Goal: Information Seeking & Learning: Learn about a topic

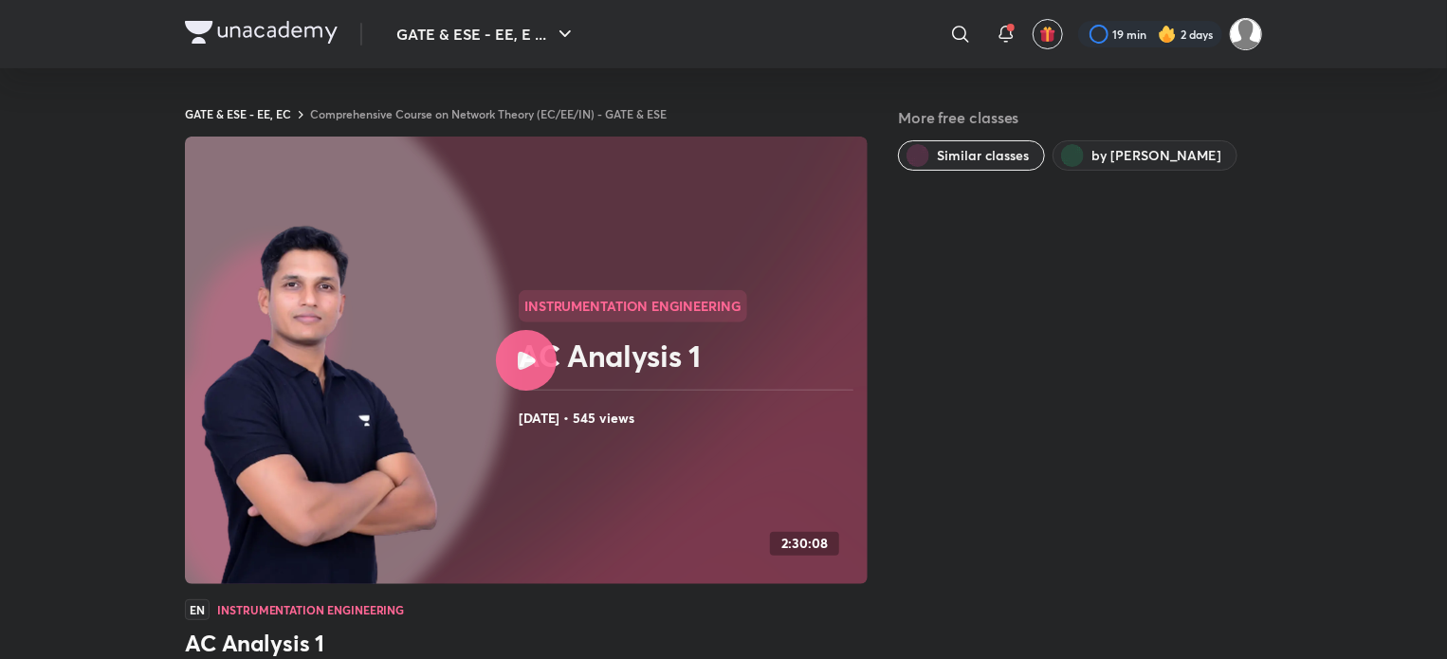
click at [1257, 33] on img at bounding box center [1246, 34] width 32 height 32
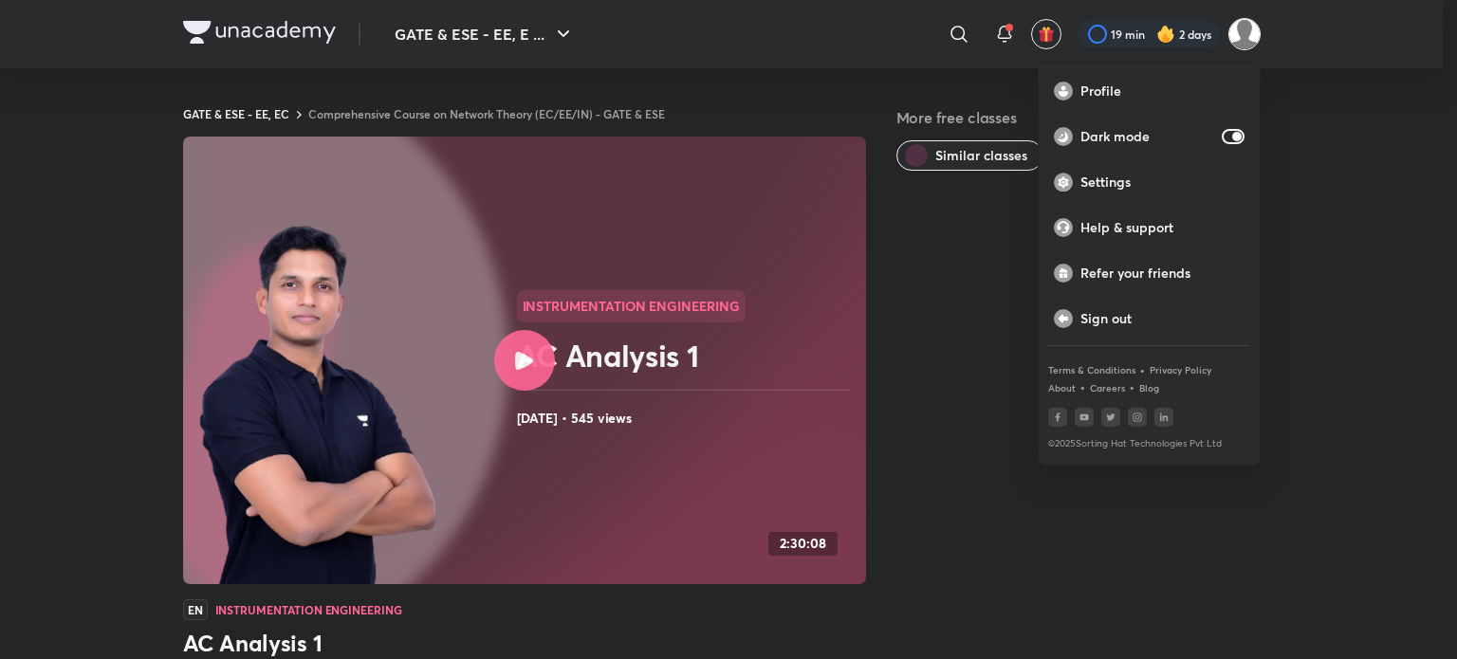
click at [1378, 175] on div at bounding box center [728, 329] width 1457 height 659
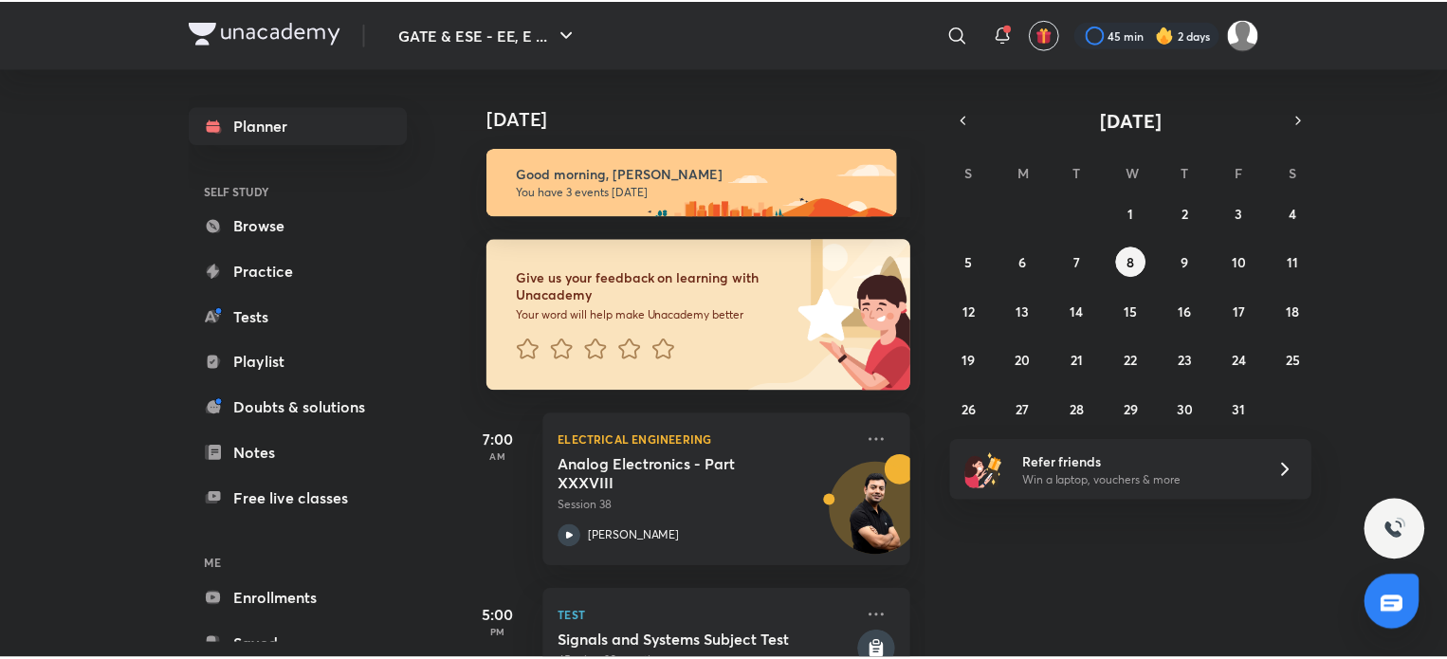
scroll to position [239, 0]
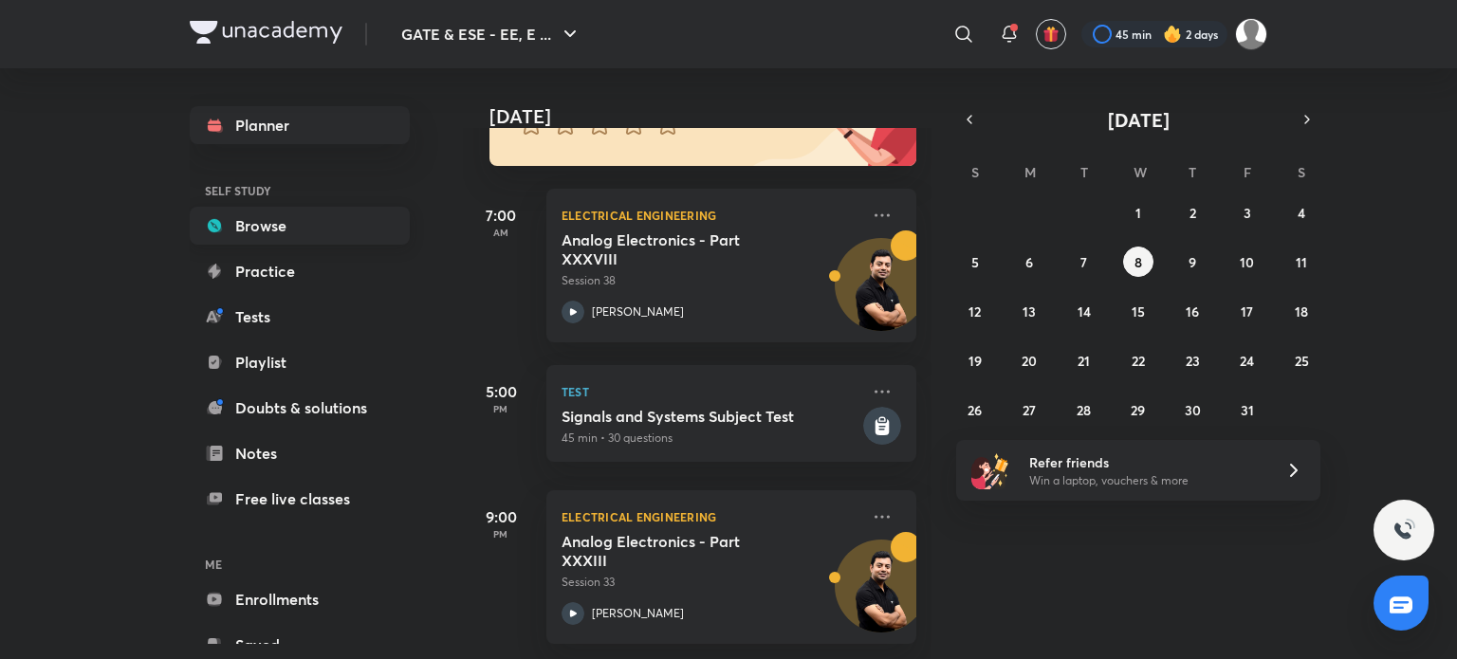
click at [308, 222] on link "Browse" at bounding box center [300, 226] width 220 height 38
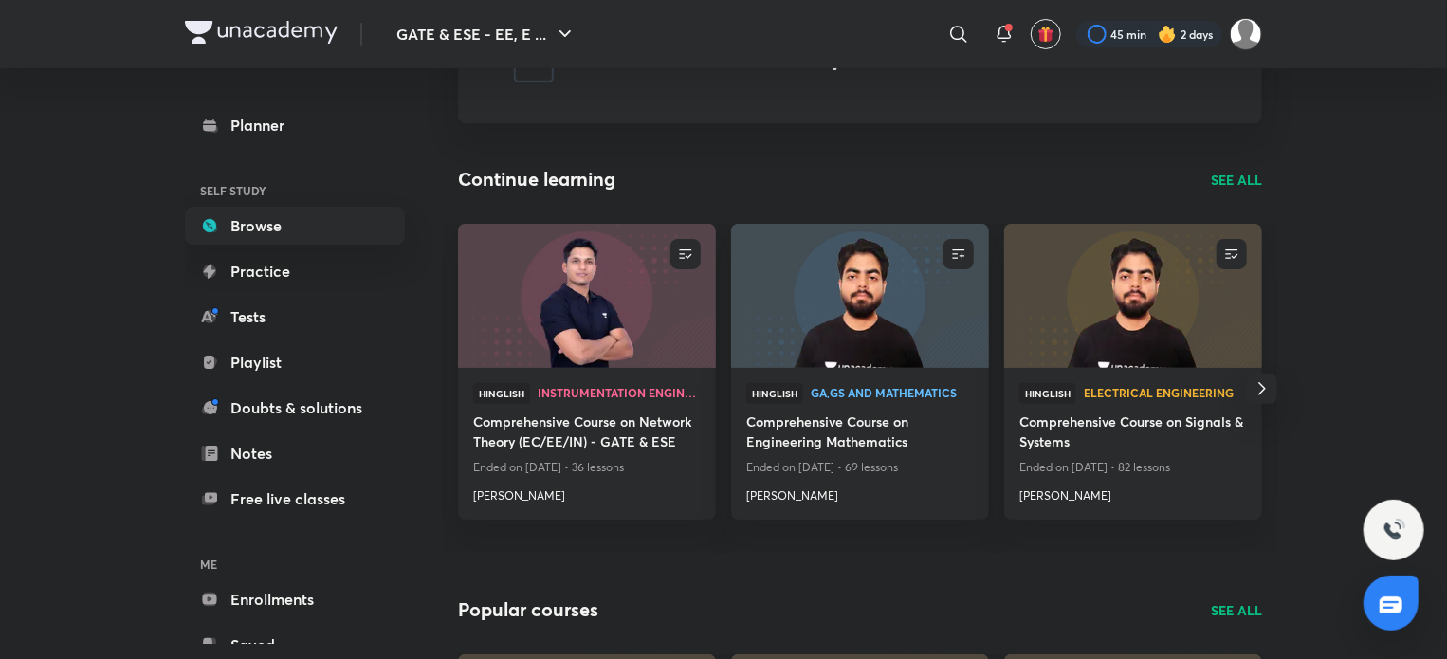
scroll to position [112, 0]
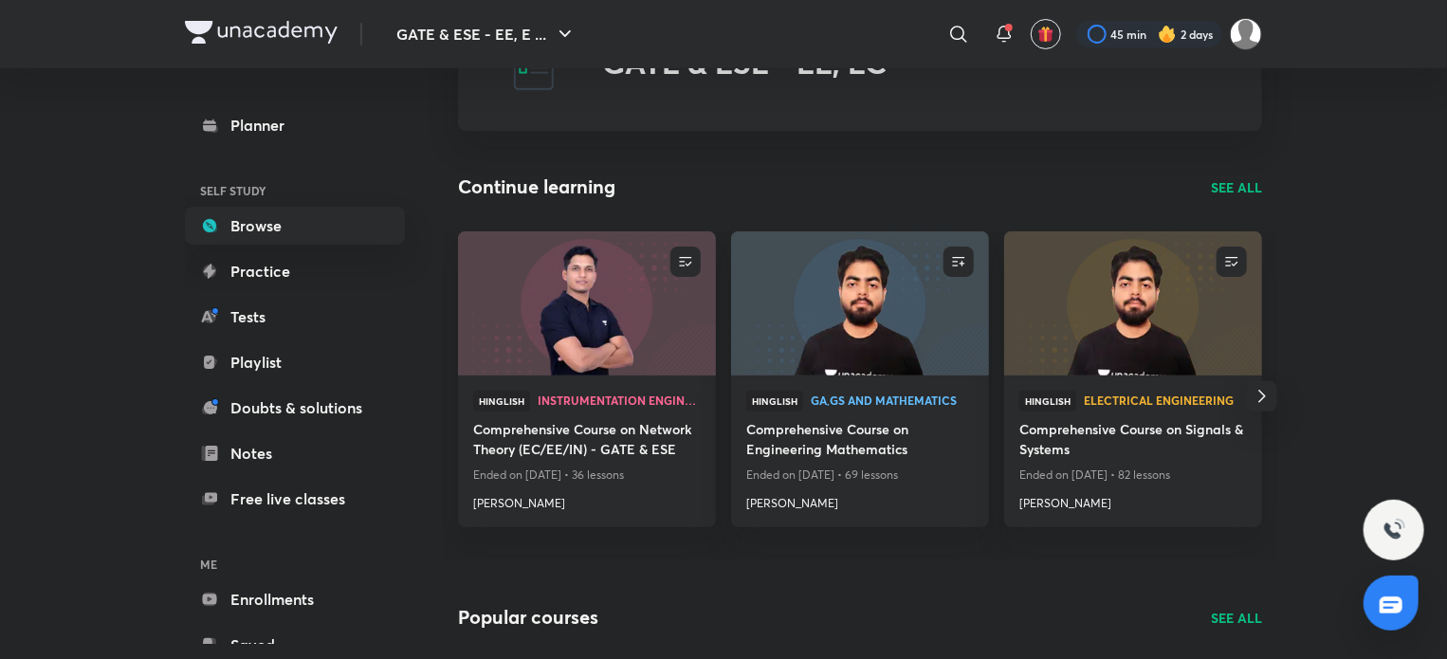
click at [1237, 175] on div "Continue learning SEE ALL" at bounding box center [860, 187] width 804 height 28
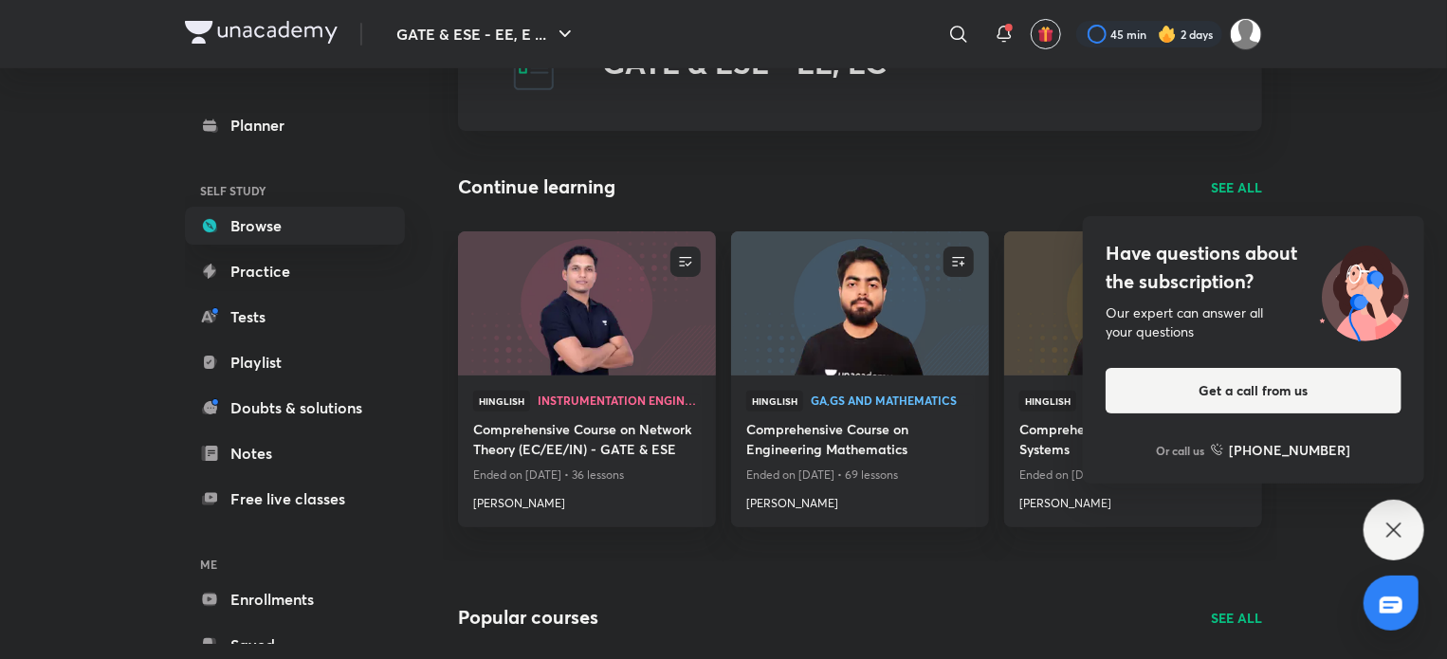
click at [1234, 182] on p "SEE ALL" at bounding box center [1236, 187] width 51 height 20
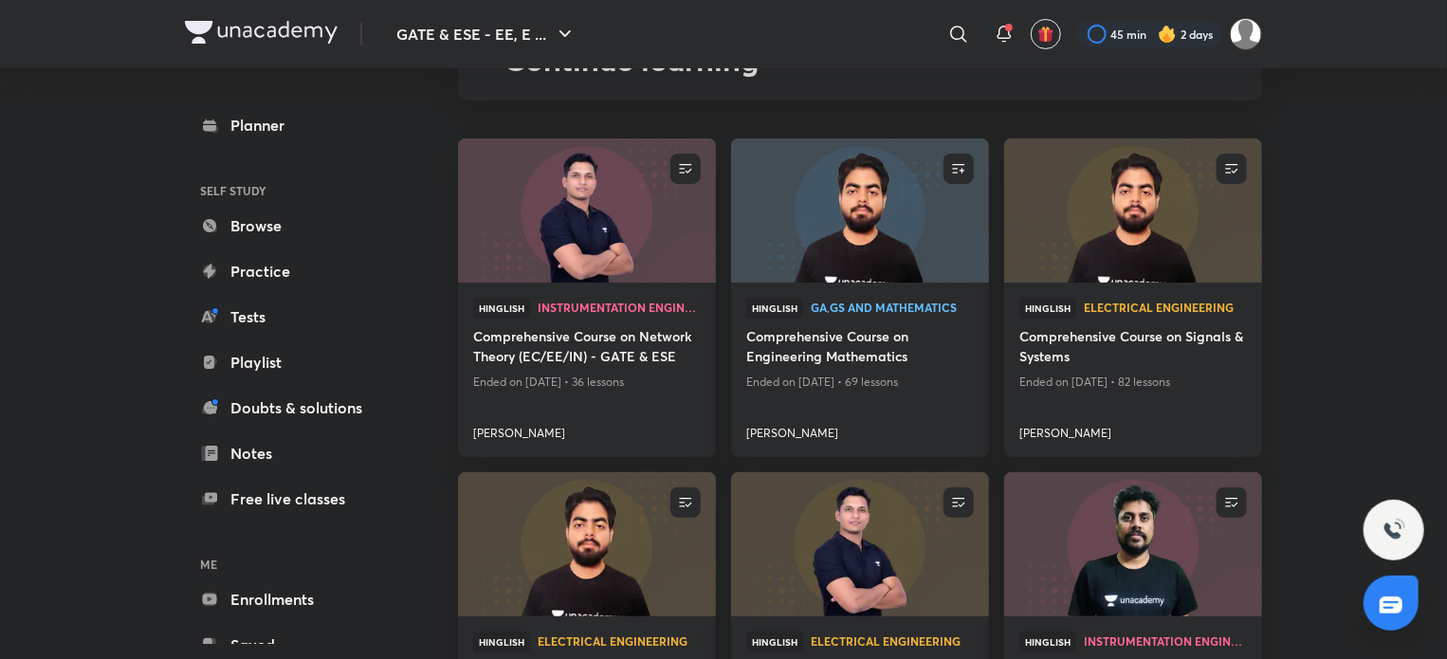
scroll to position [143, 0]
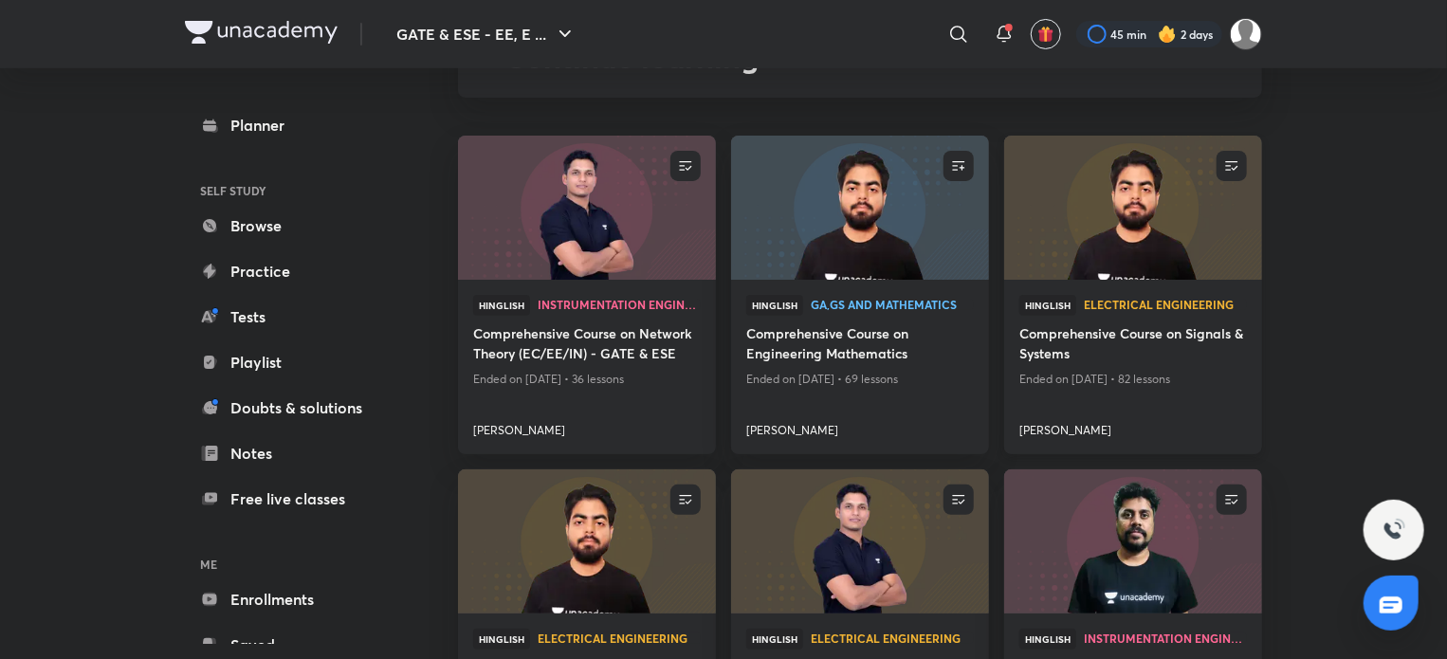
click at [1047, 426] on h4 "[PERSON_NAME]" at bounding box center [1133, 426] width 228 height 25
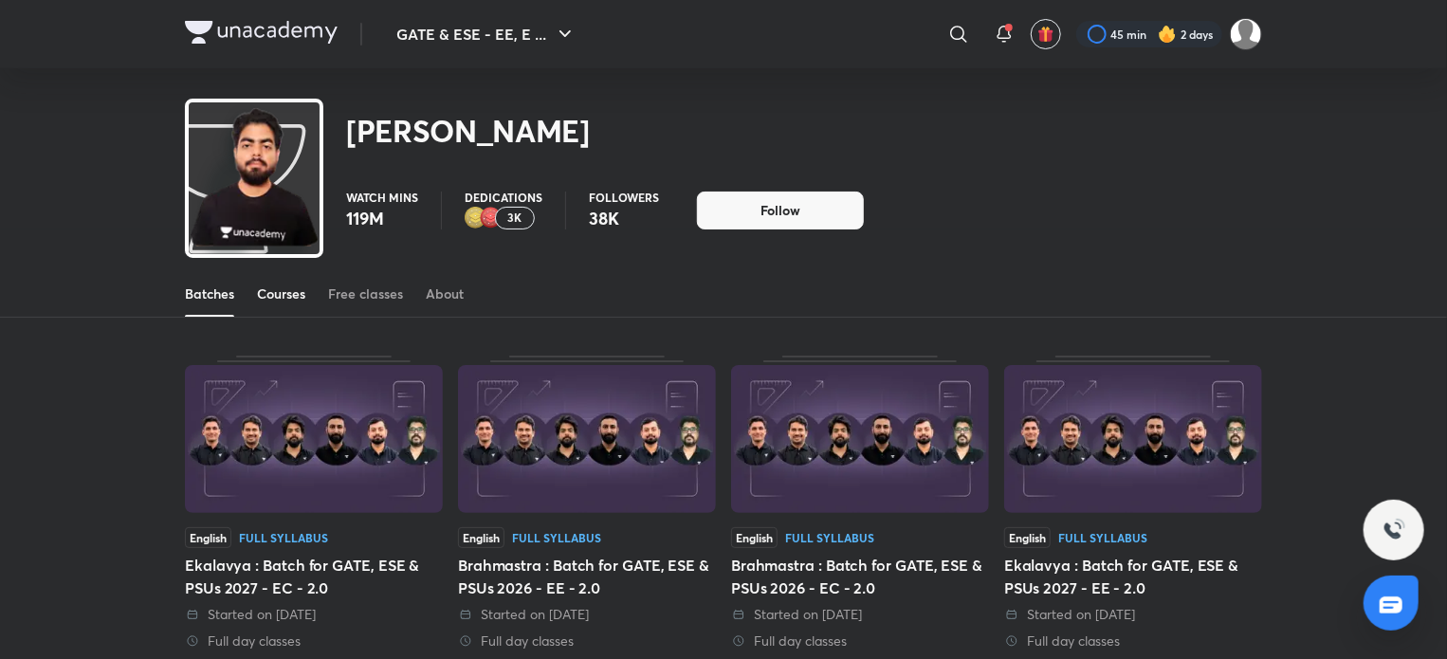
click at [302, 287] on div "Courses" at bounding box center [281, 294] width 48 height 19
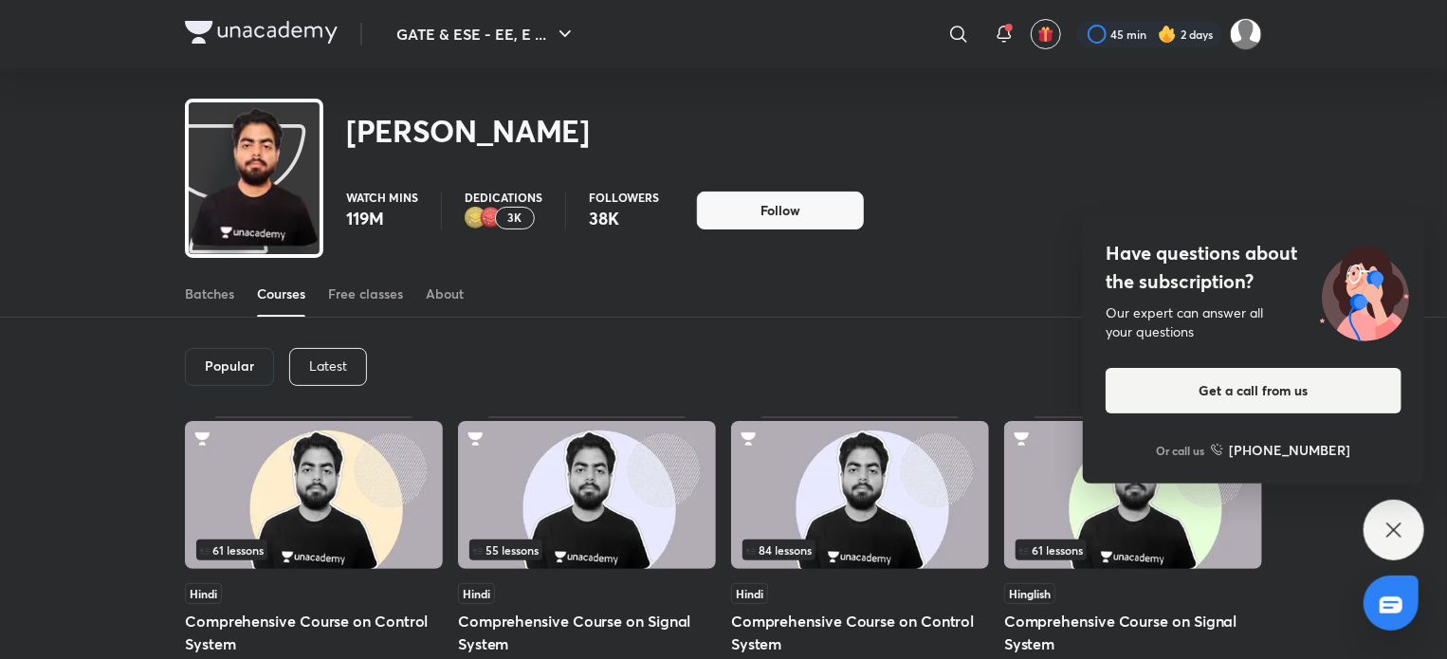
click at [339, 374] on p "Latest" at bounding box center [328, 365] width 38 height 15
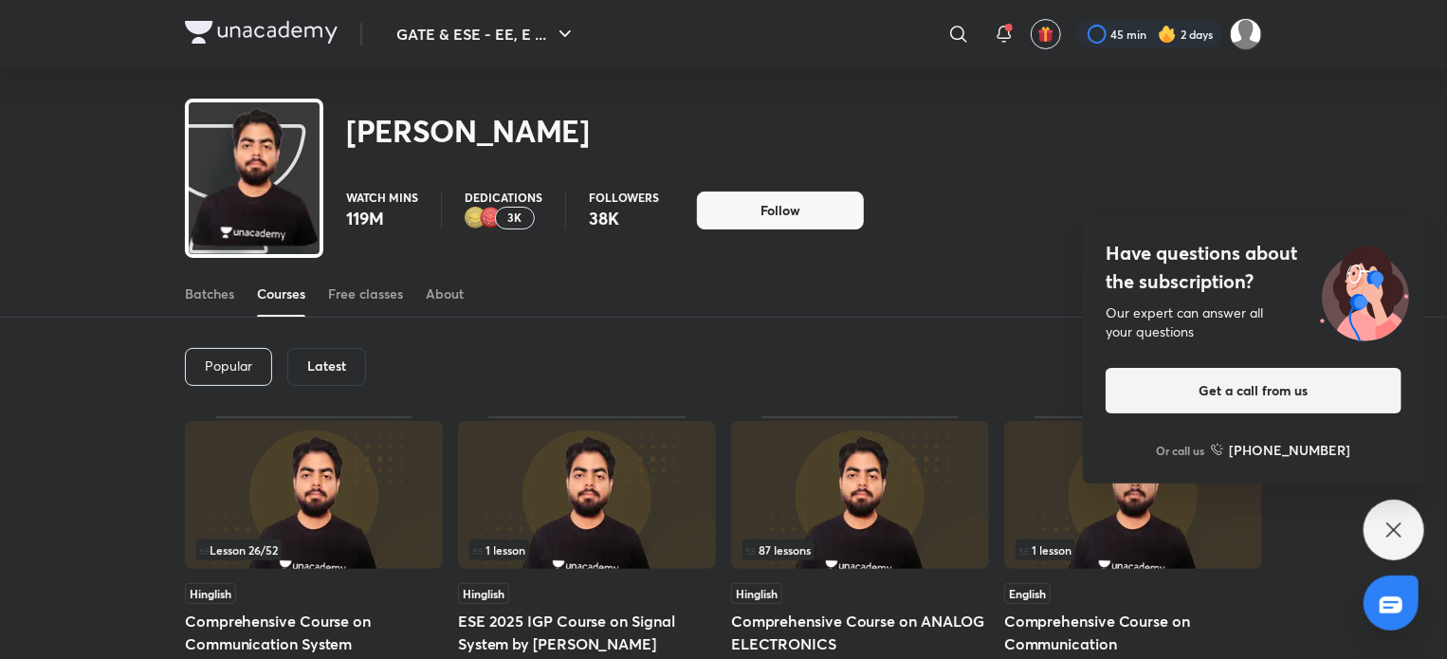
click at [1392, 515] on div "Have questions about the subscription? Our expert can answer all your questions…" at bounding box center [1394, 530] width 61 height 61
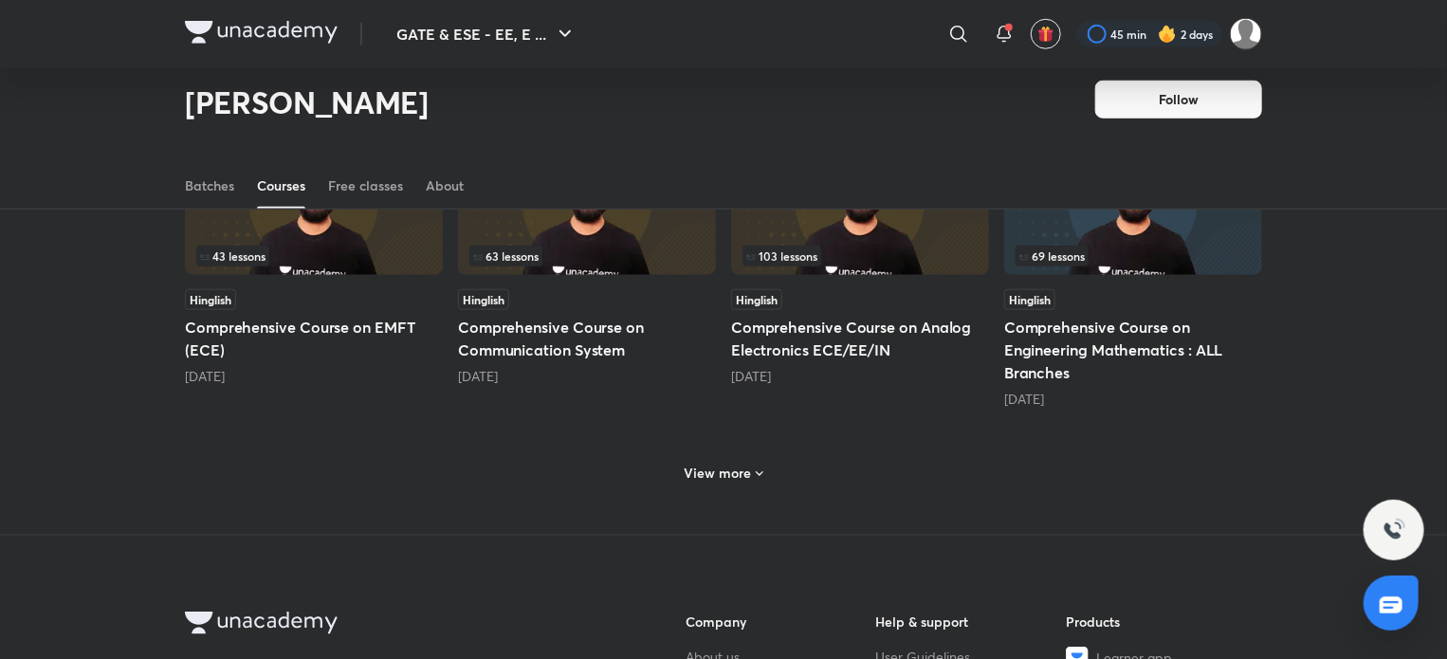
scroll to position [822, 0]
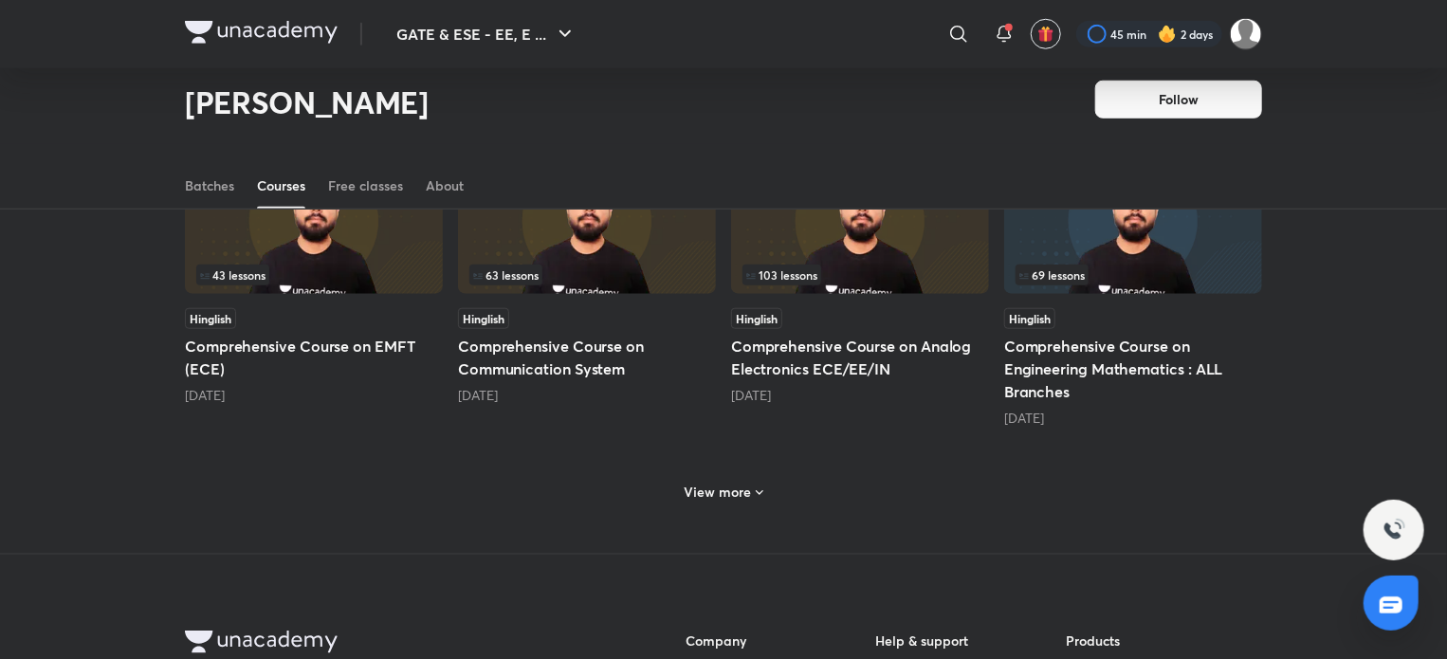
click at [706, 488] on h6 "View more" at bounding box center [718, 492] width 67 height 19
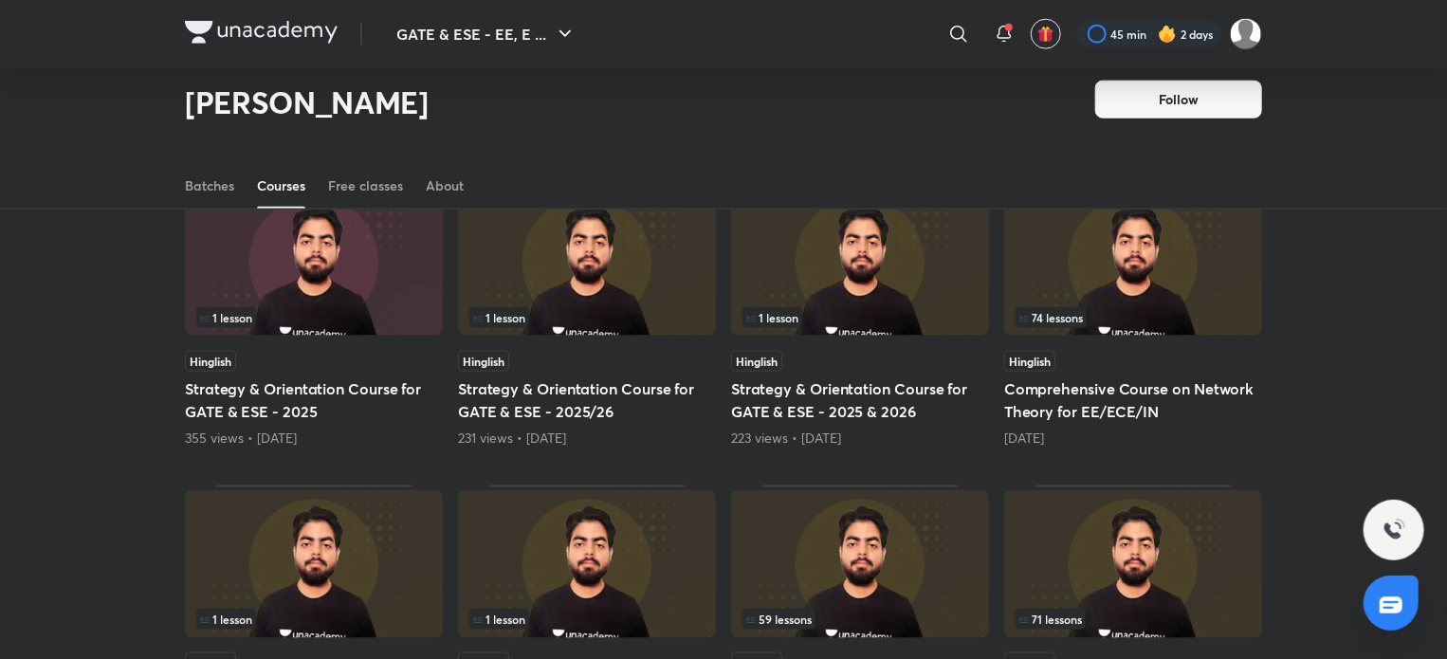
scroll to position [1108, 0]
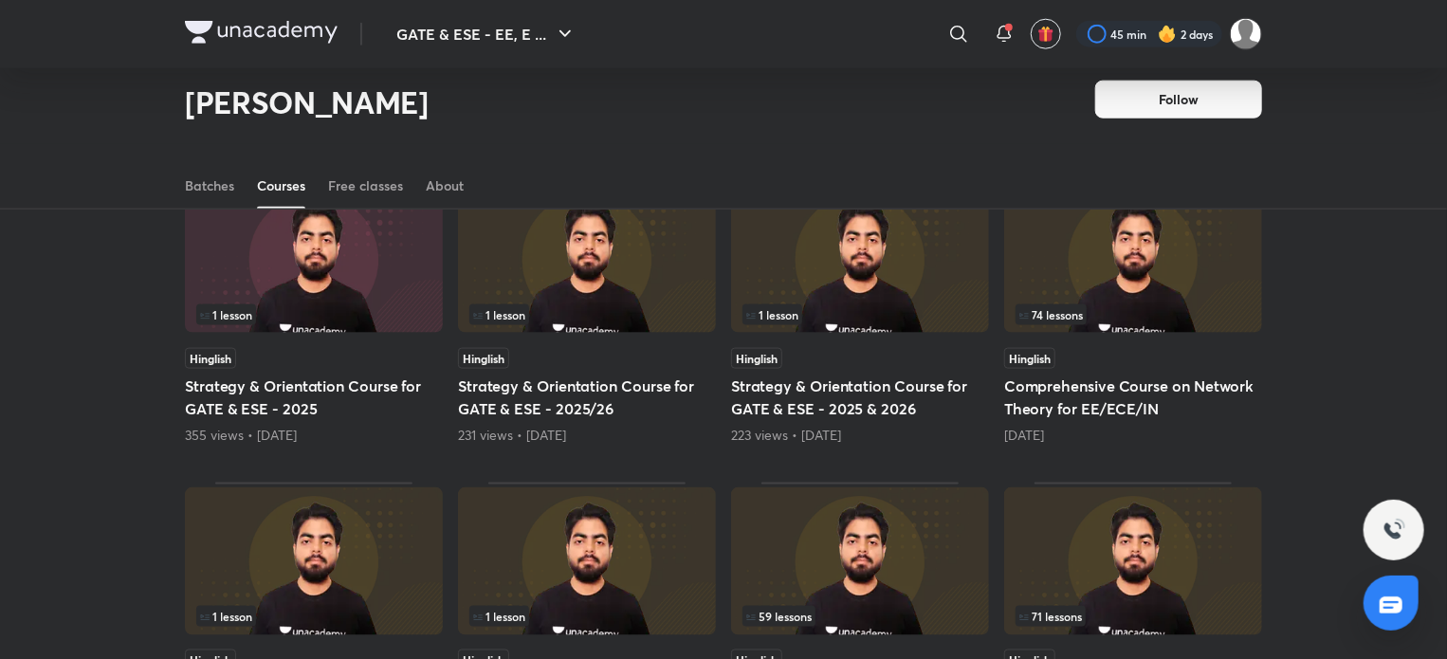
click at [1130, 271] on img at bounding box center [1133, 259] width 258 height 148
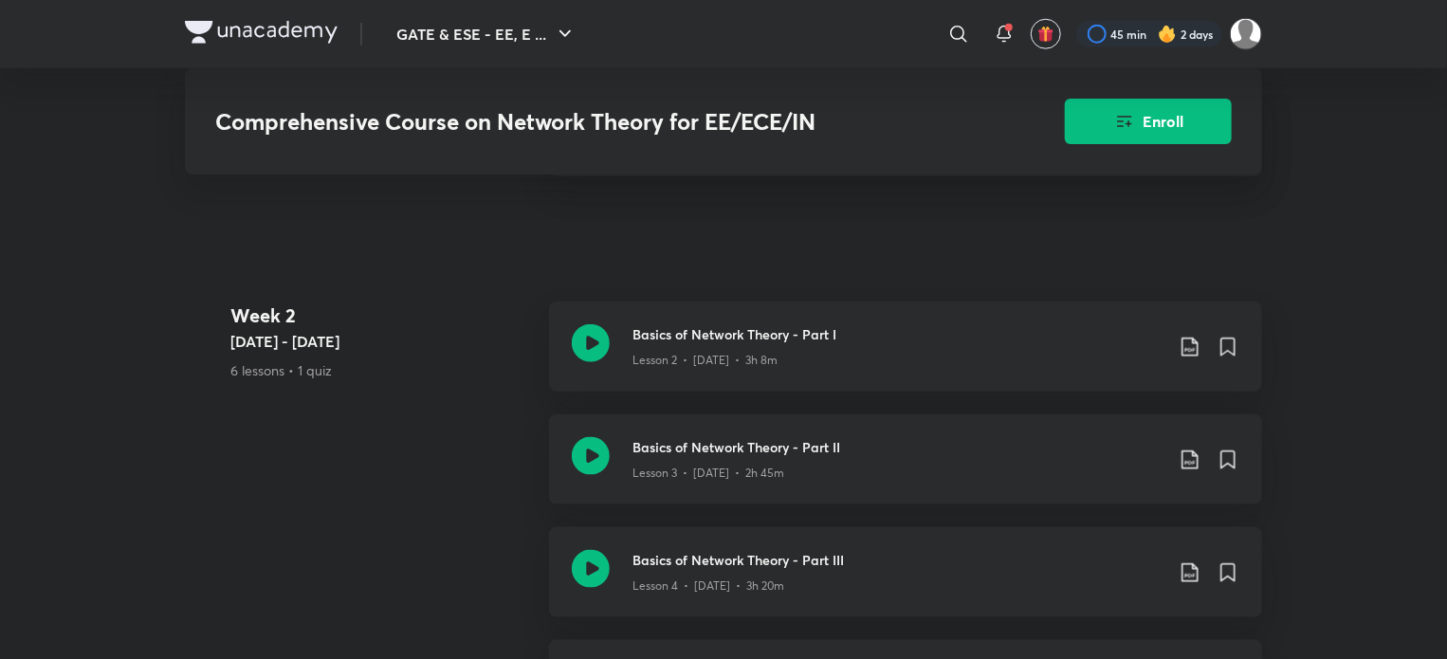
scroll to position [968, 0]
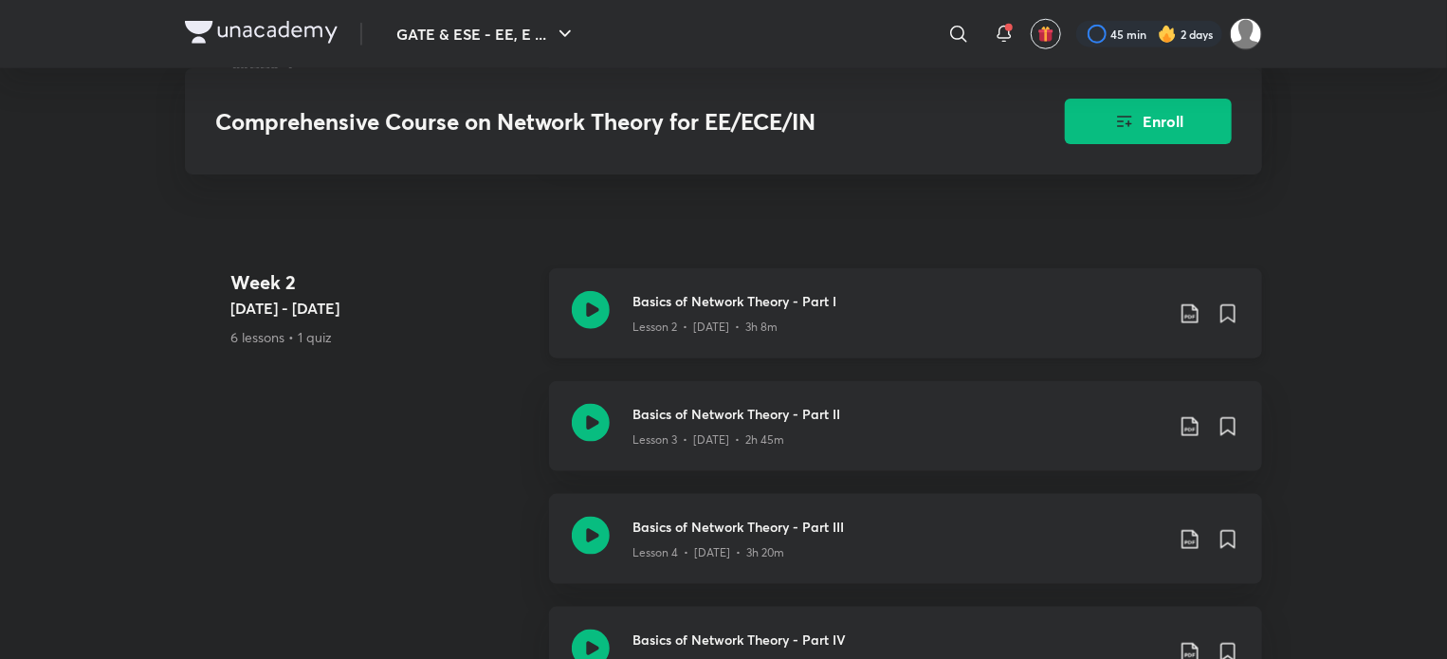
click at [831, 327] on div "Lesson 2 • Apr 15 • 3h 8m" at bounding box center [898, 323] width 531 height 25
click at [595, 416] on icon at bounding box center [591, 423] width 38 height 38
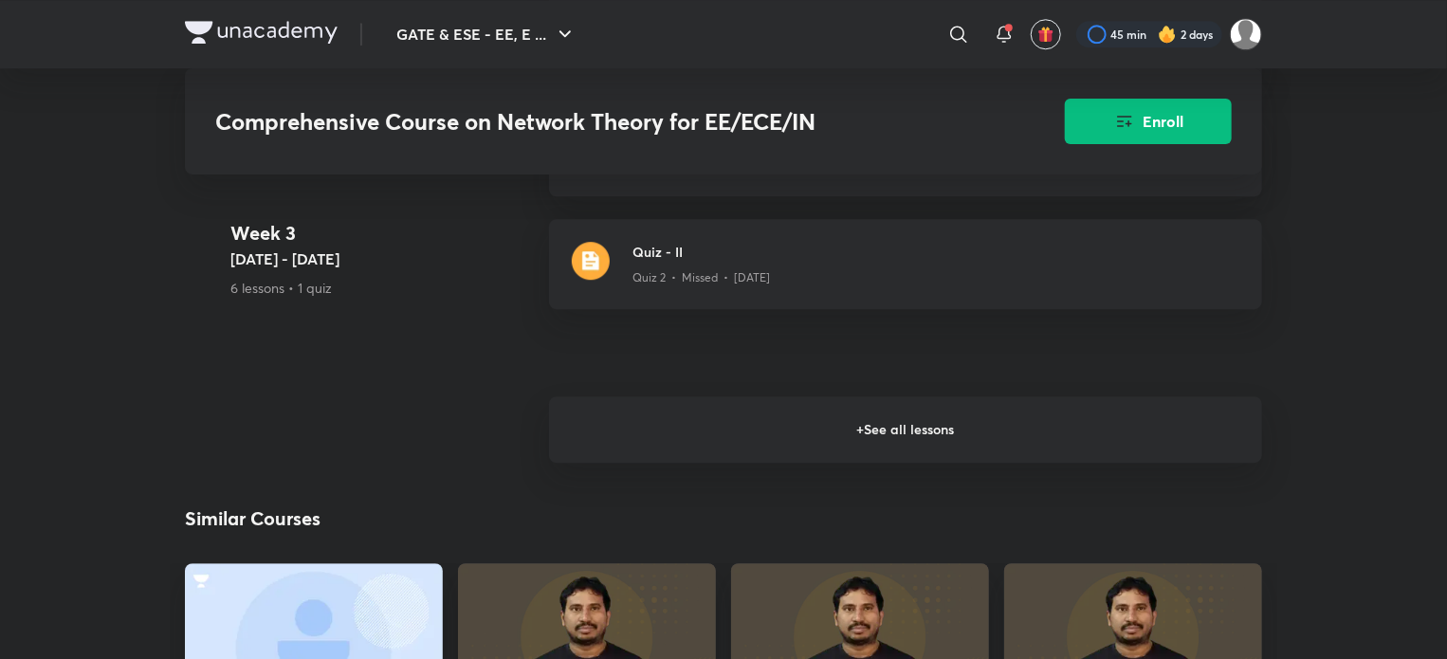
scroll to position [2602, 0]
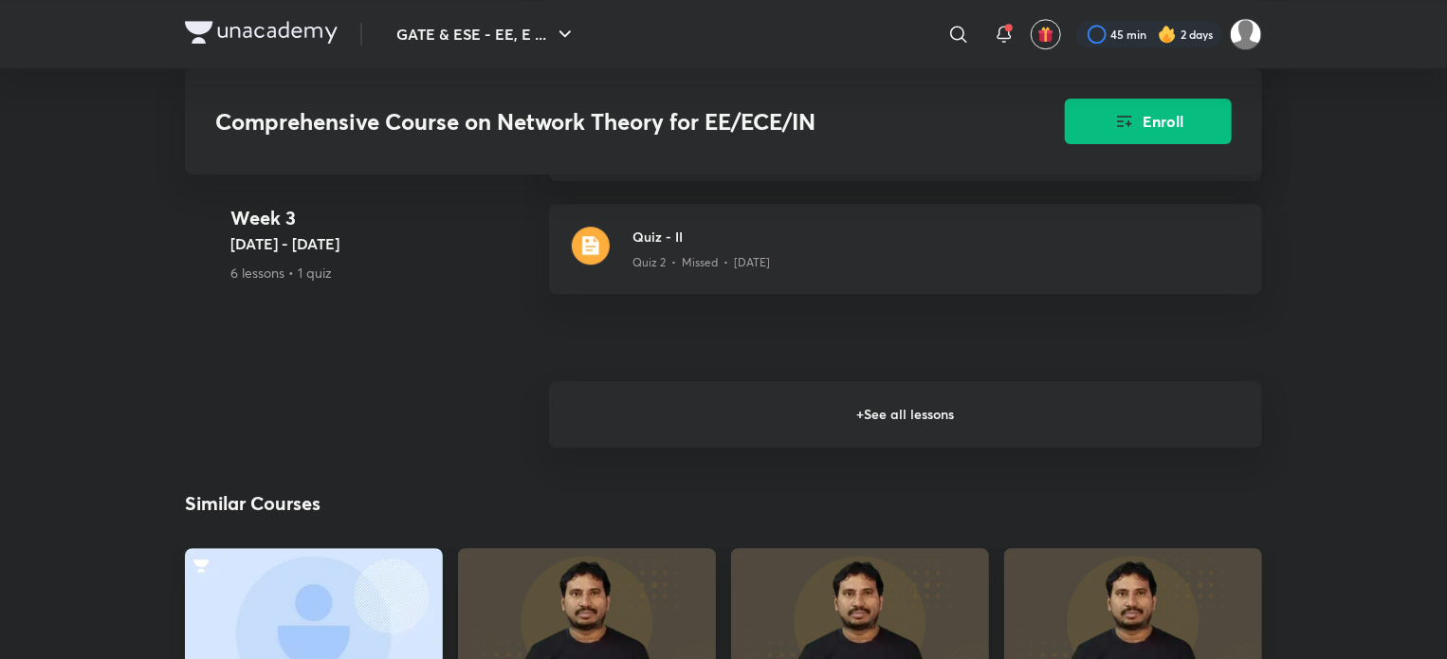
click at [1036, 415] on h6 "+ See all lessons" at bounding box center [905, 414] width 713 height 66
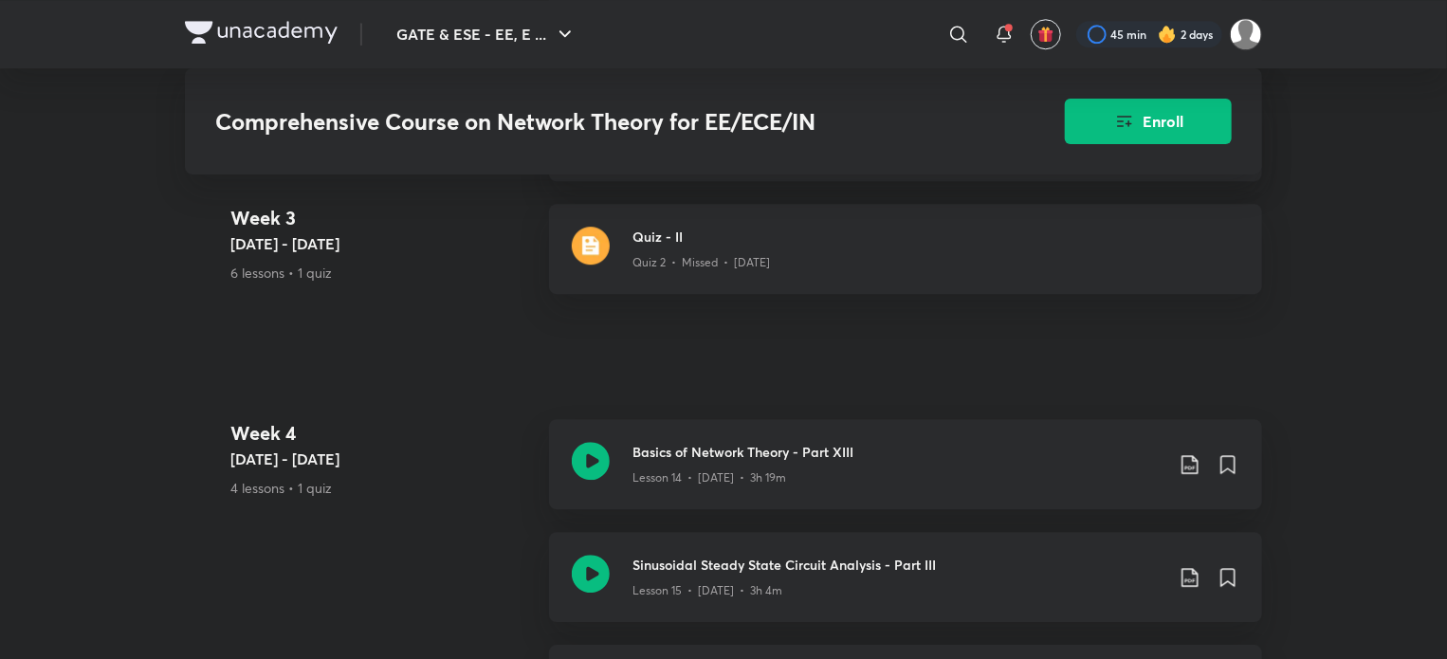
drag, startPoint x: 1423, startPoint y: 276, endPoint x: 1451, endPoint y: 305, distance: 40.9
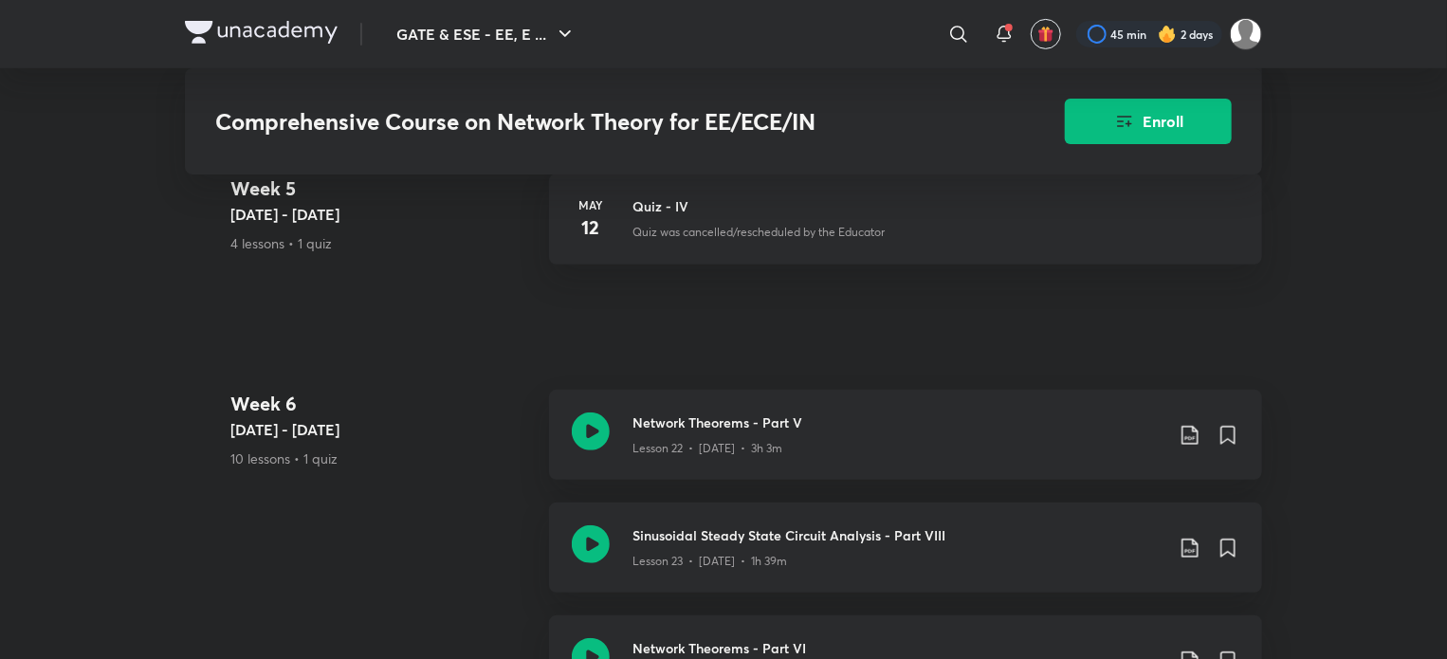
scroll to position [3907, 0]
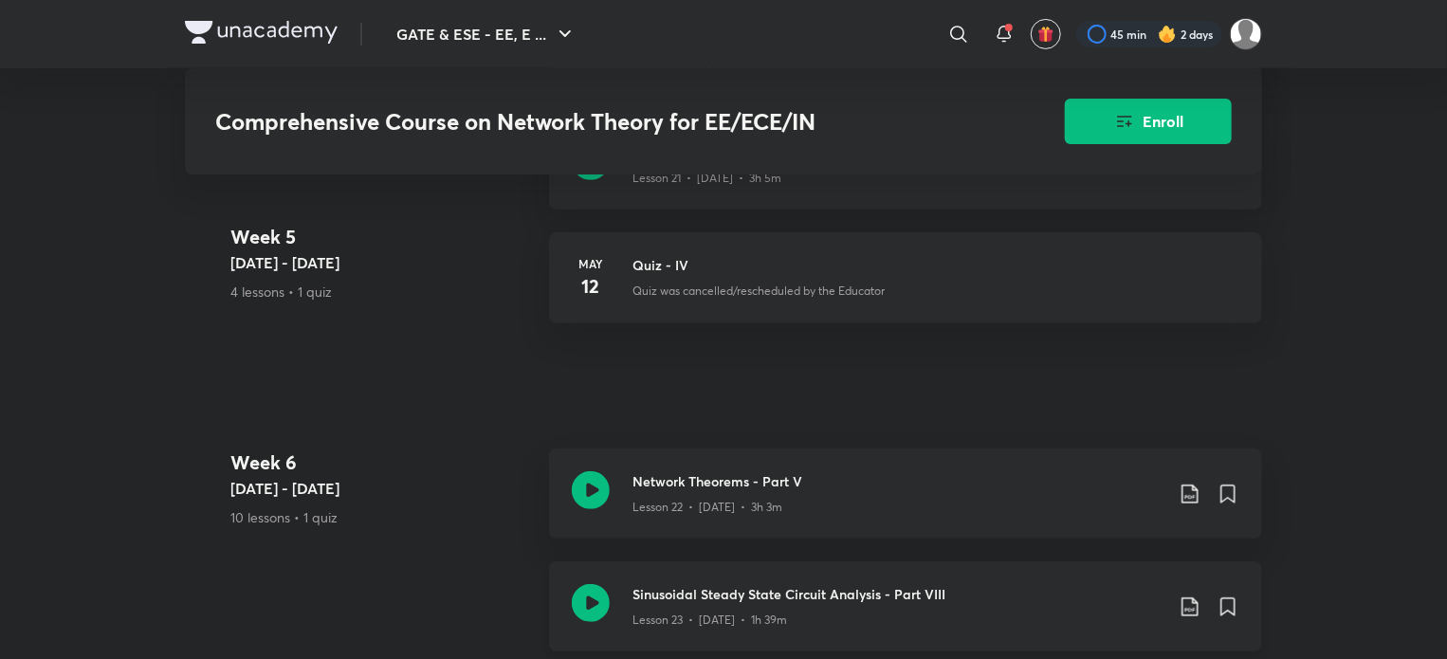
click at [721, 607] on div "Lesson 23 • May 13 • 1h 39m" at bounding box center [898, 616] width 531 height 25
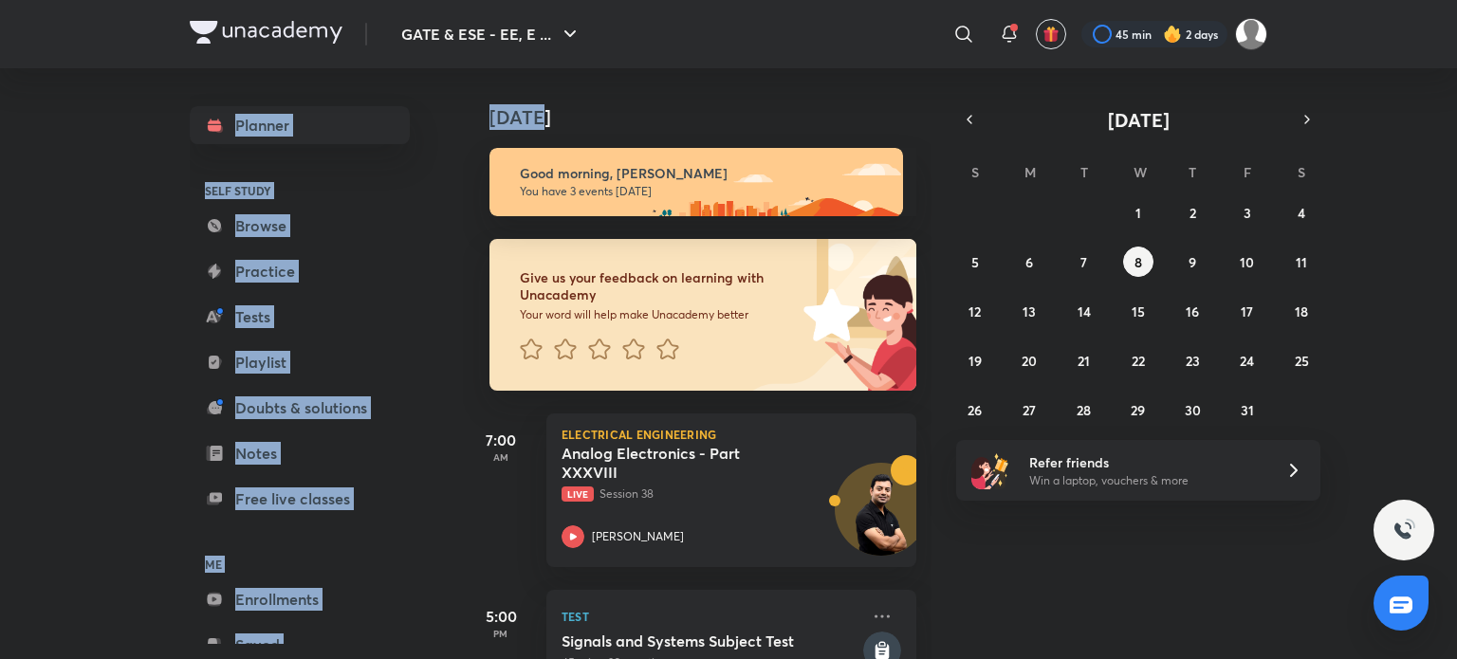
drag, startPoint x: 1456, startPoint y: 36, endPoint x: 1456, endPoint y: 101, distance: 64.5
click at [1446, 101] on div "GATE & ESE - EE, E ... ​ 45 min 2 days Planner SELF STUDY Browse Practice Tests…" at bounding box center [728, 329] width 1457 height 659
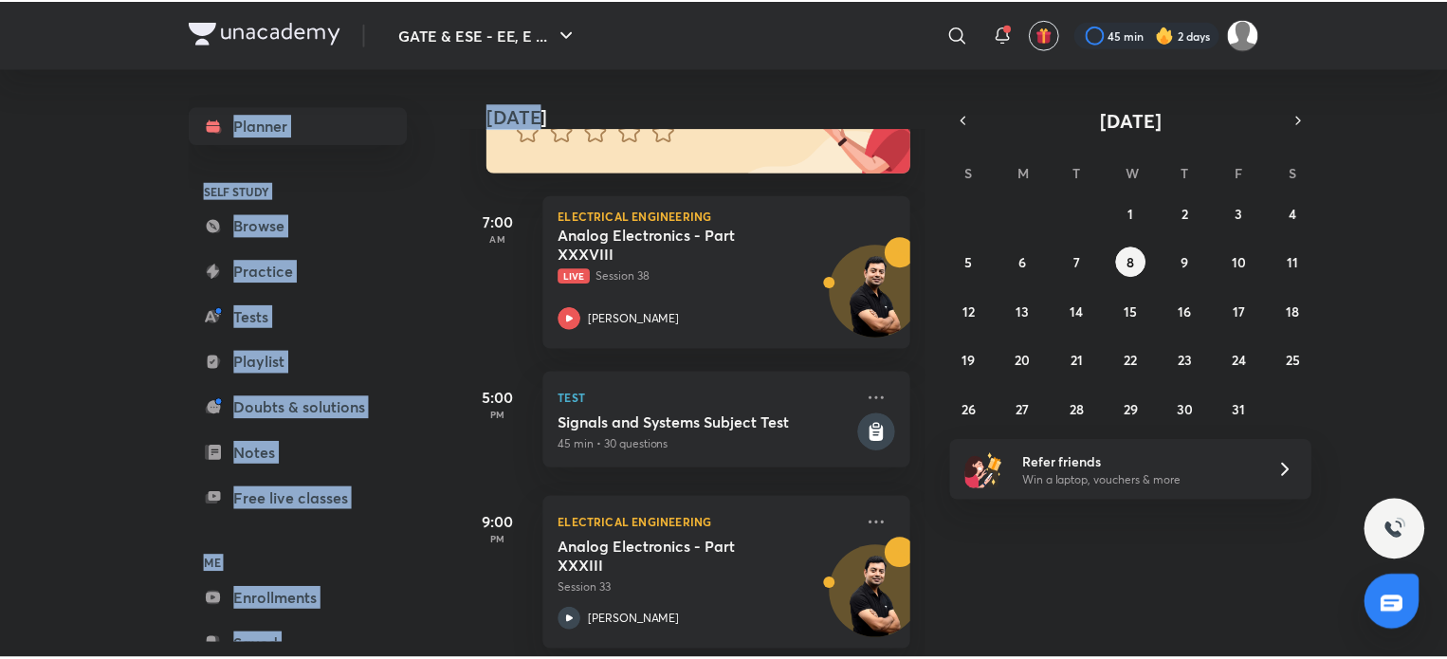
scroll to position [239, 0]
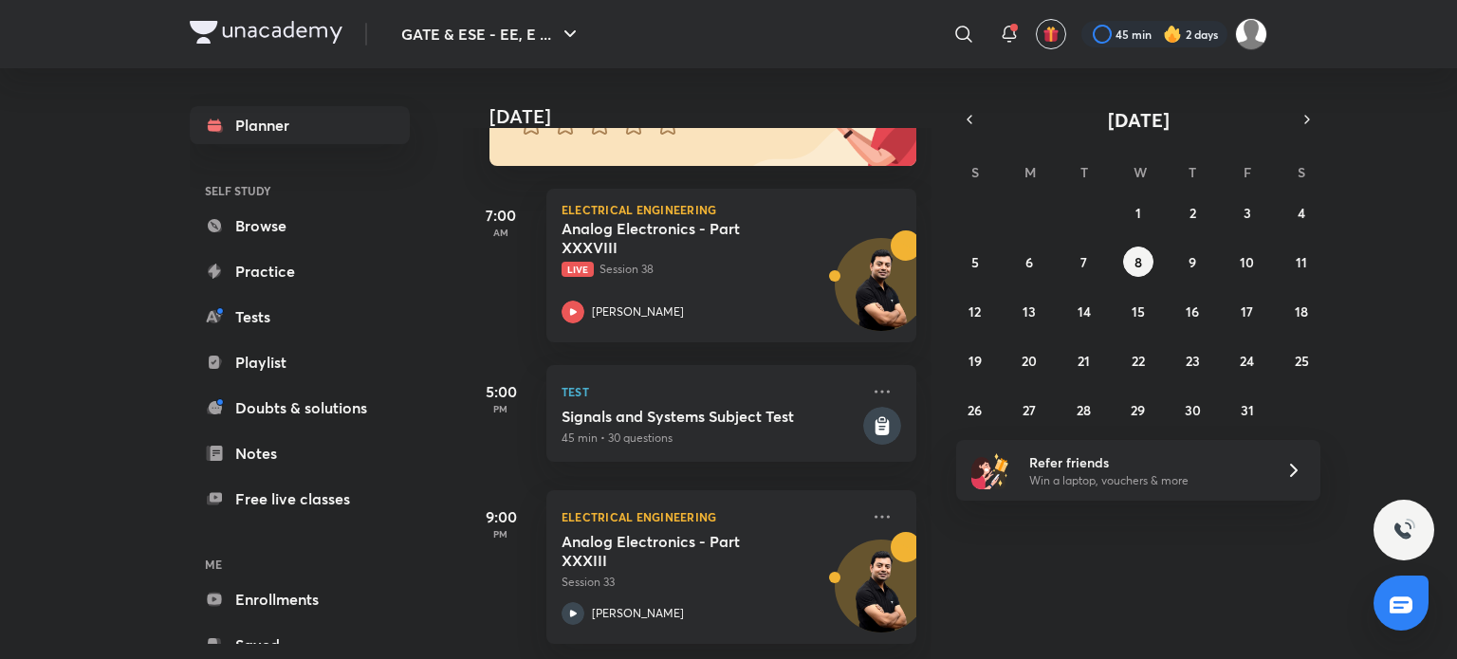
click at [1385, 349] on div "Today Good morning, Suyash You have 3 events today Give us your feedback on lea…" at bounding box center [958, 363] width 990 height 591
click at [247, 219] on link "Browse" at bounding box center [300, 226] width 220 height 38
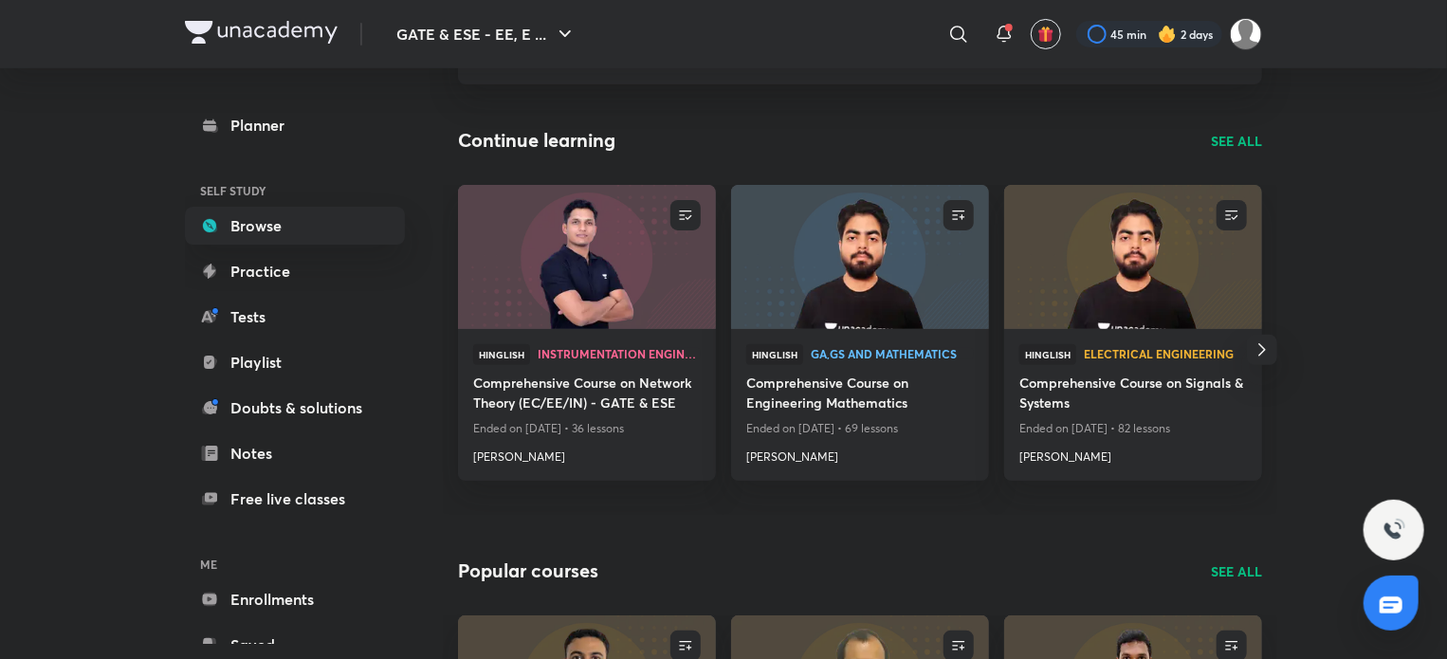
scroll to position [160, 0]
click at [783, 454] on h4 "[PERSON_NAME]" at bounding box center [860, 451] width 228 height 25
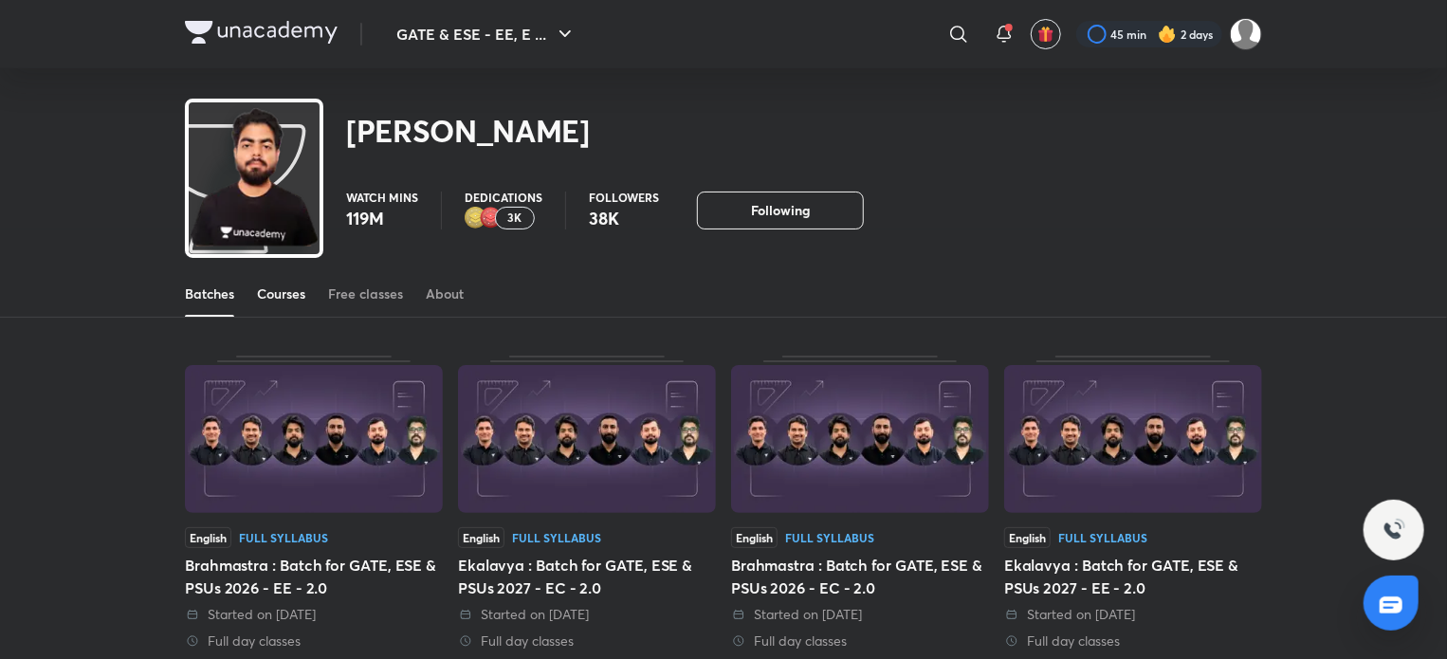
click at [288, 294] on div "Courses" at bounding box center [281, 294] width 48 height 19
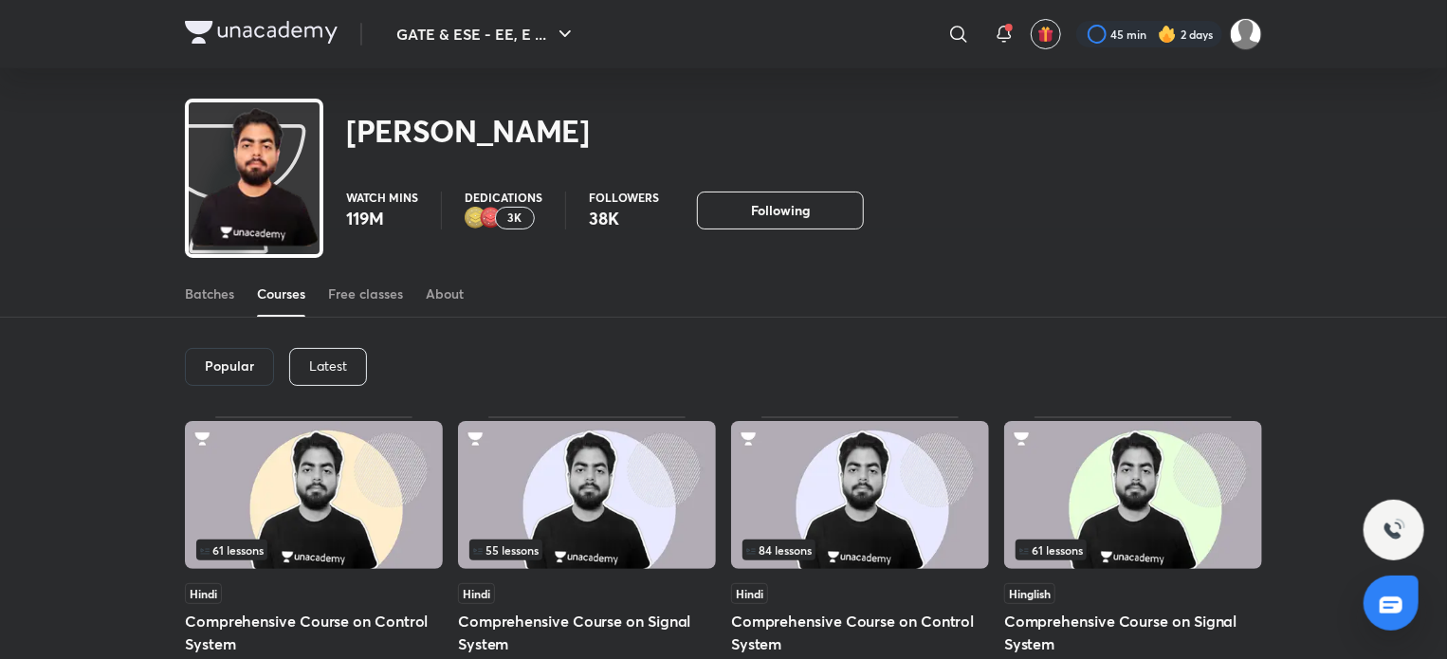
click at [345, 377] on div "Latest" at bounding box center [328, 367] width 78 height 38
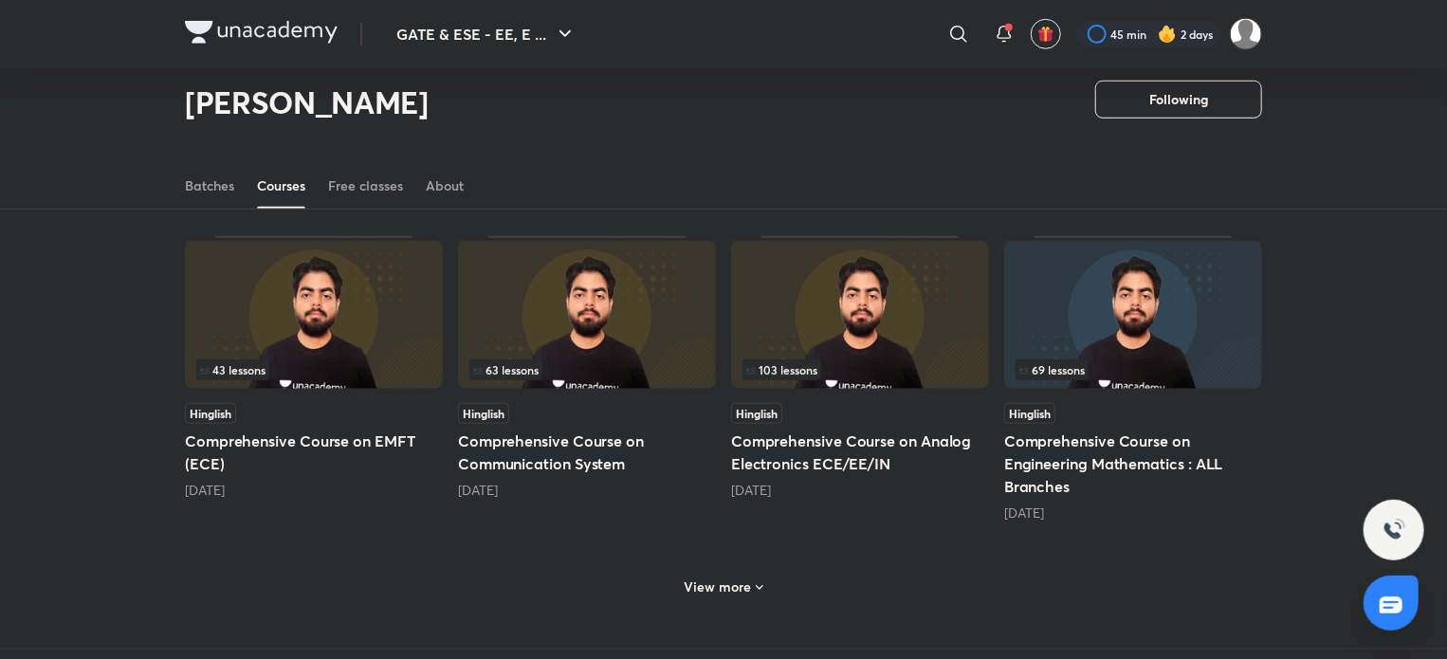
scroll to position [732, 0]
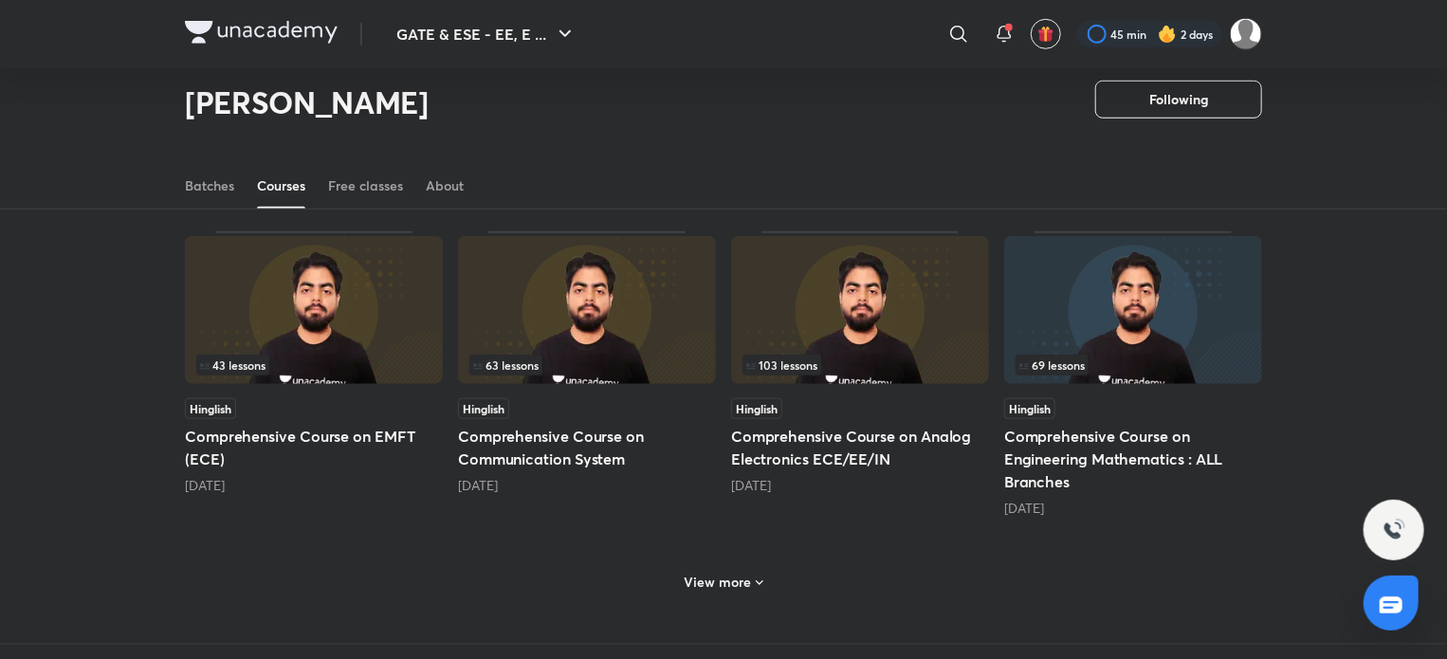
click at [718, 585] on h6 "View more" at bounding box center [718, 582] width 67 height 19
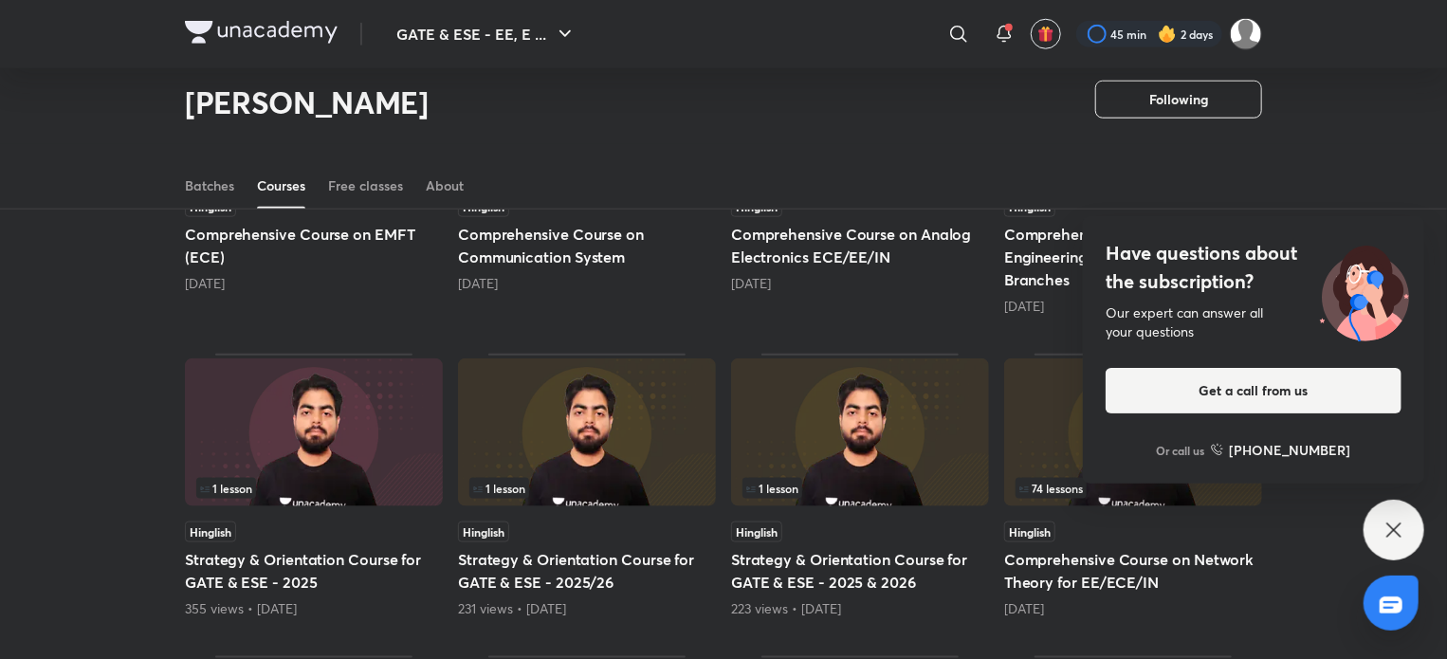
scroll to position [931, 0]
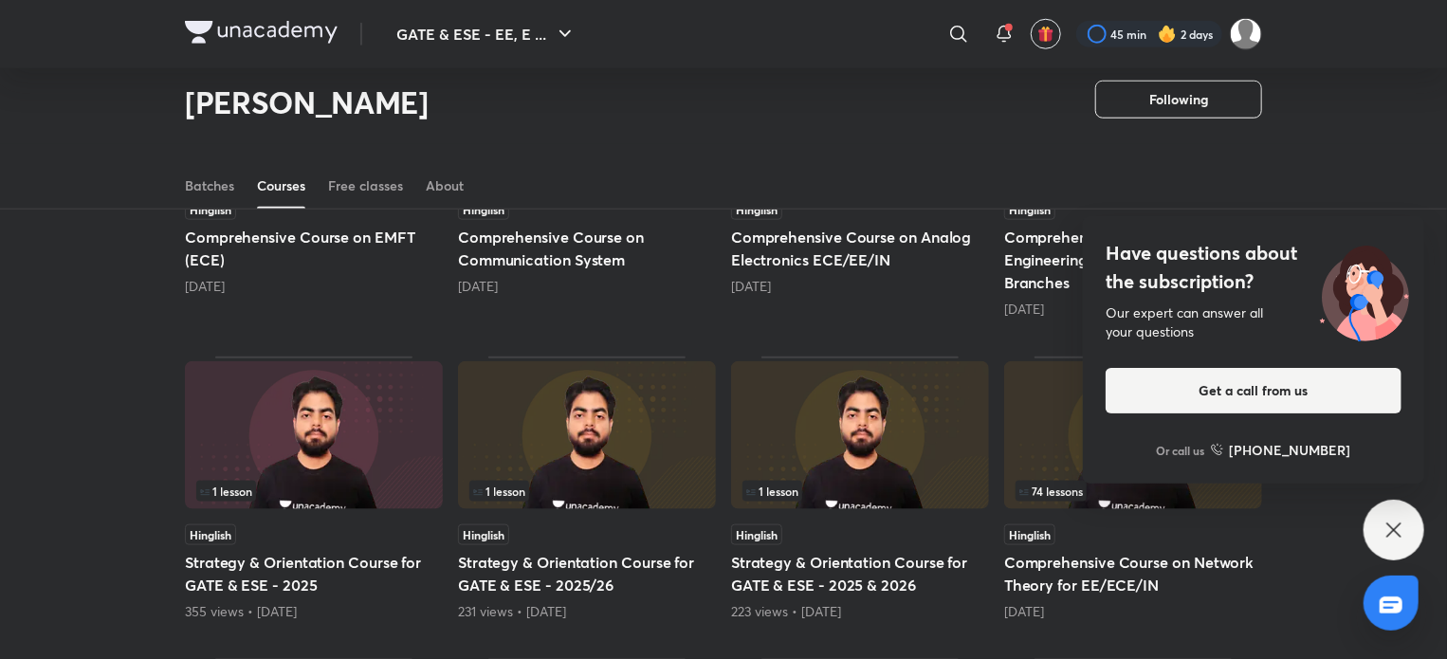
click at [1024, 444] on img at bounding box center [1133, 435] width 258 height 148
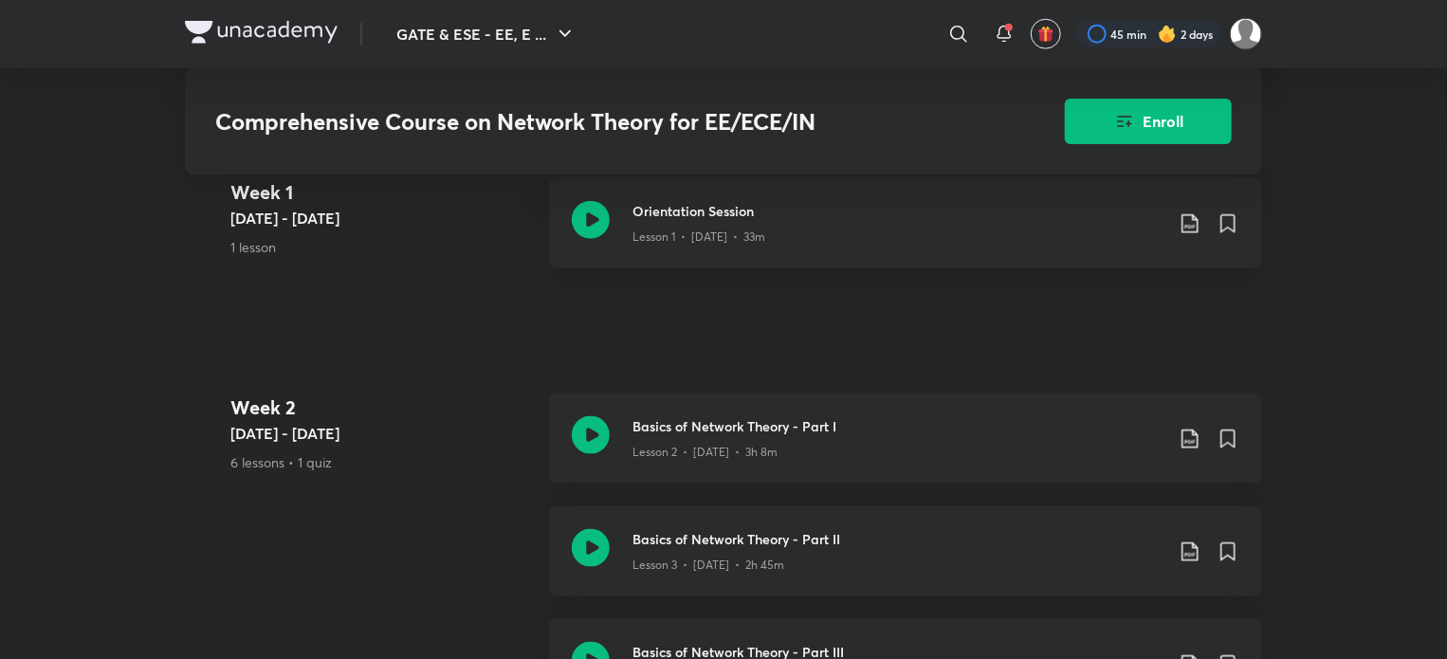
scroll to position [1122, 0]
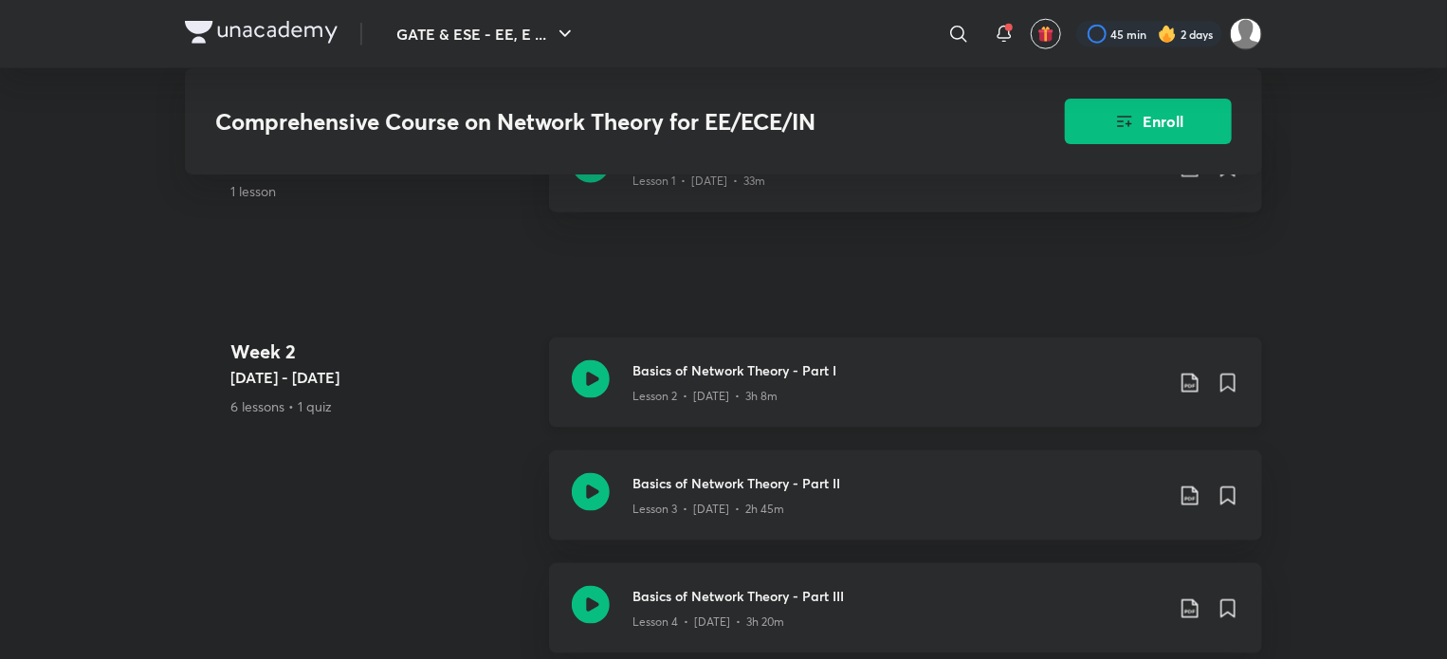
click at [713, 386] on div "Lesson 2 • Apr 15 • 3h 8m" at bounding box center [898, 392] width 531 height 25
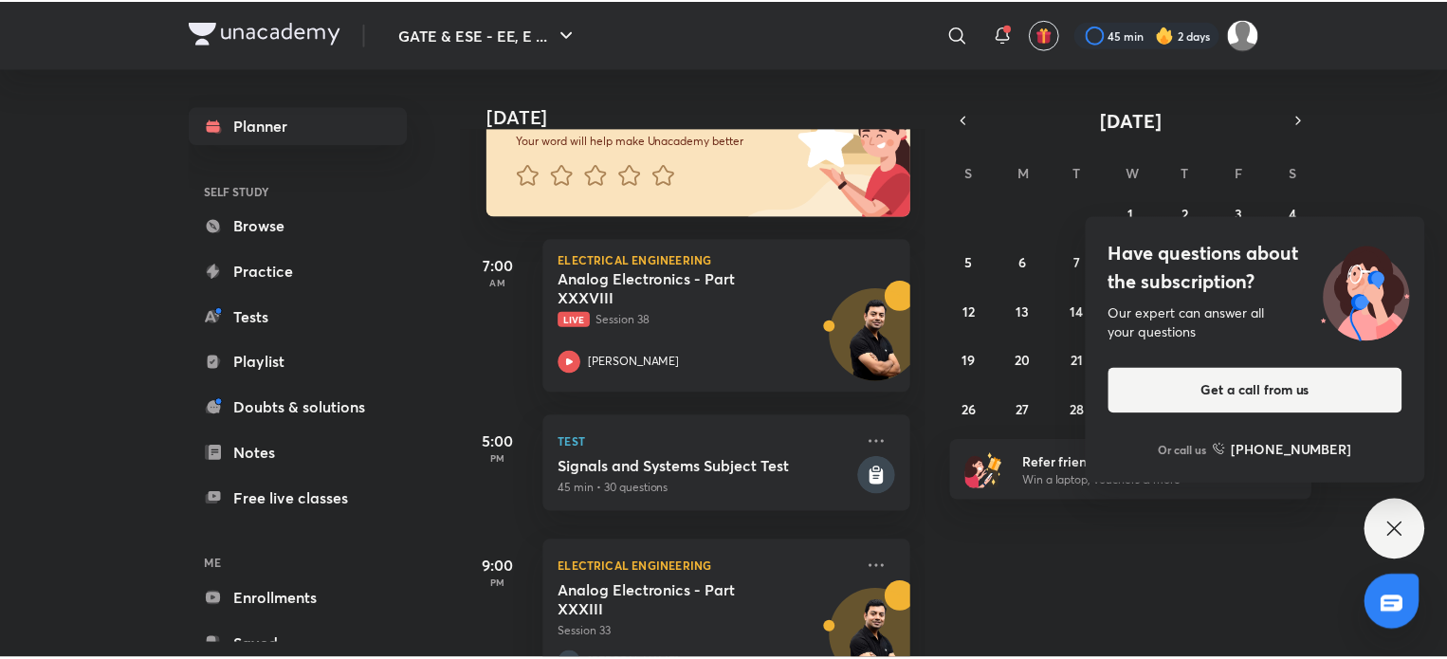
scroll to position [239, 0]
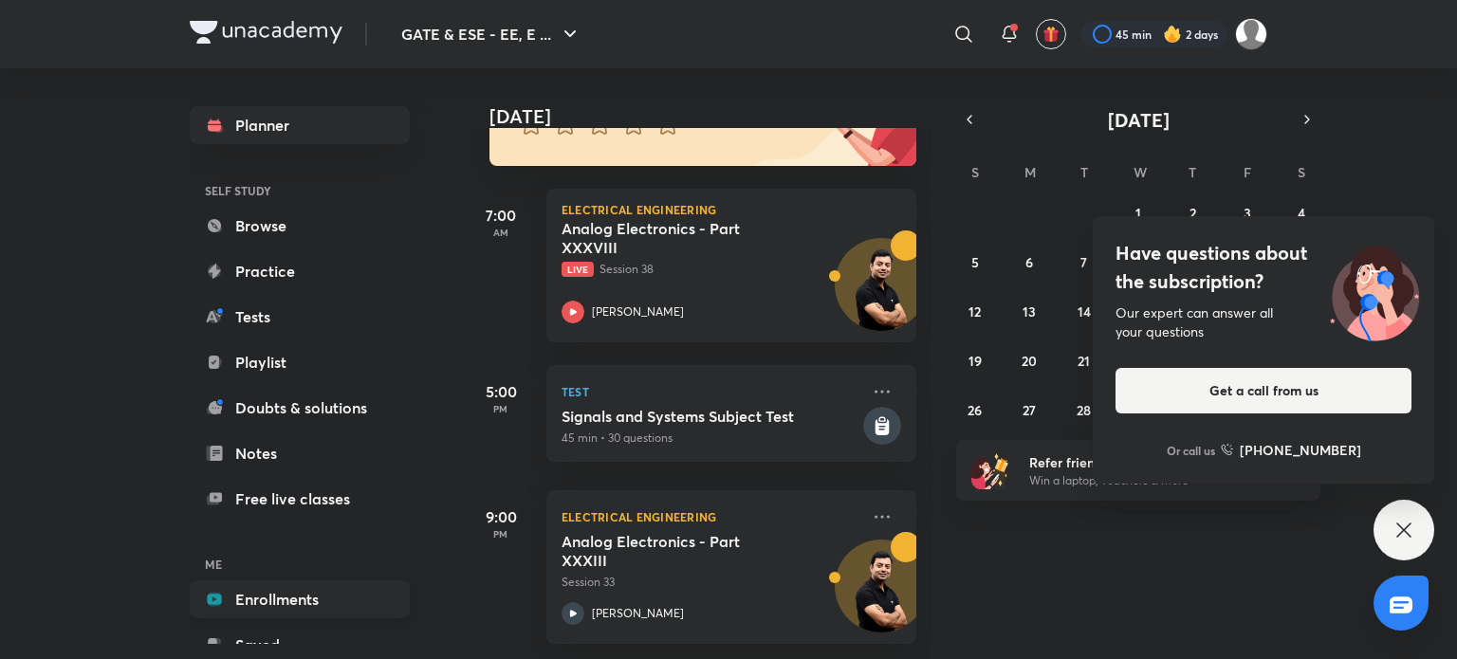
click at [270, 616] on link "Enrollments" at bounding box center [300, 599] width 220 height 38
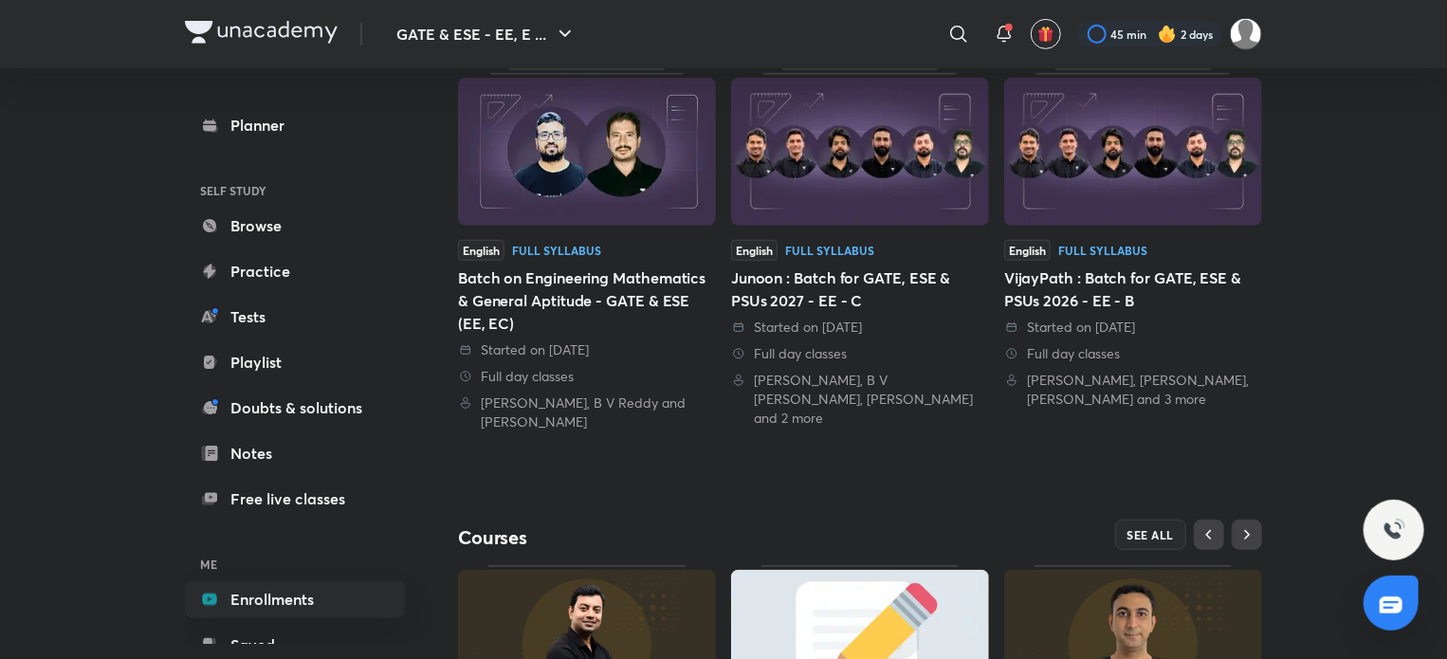
scroll to position [504, 0]
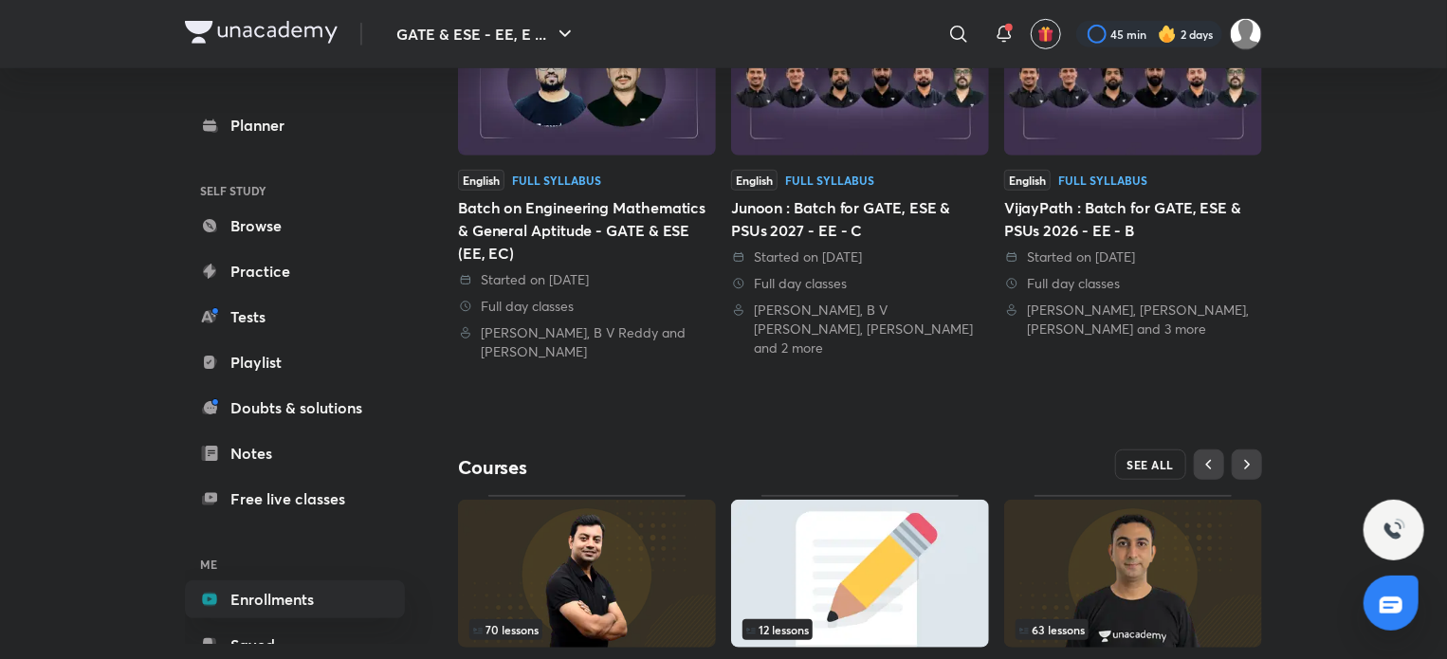
click at [1154, 469] on span "SEE ALL" at bounding box center [1151, 464] width 47 height 13
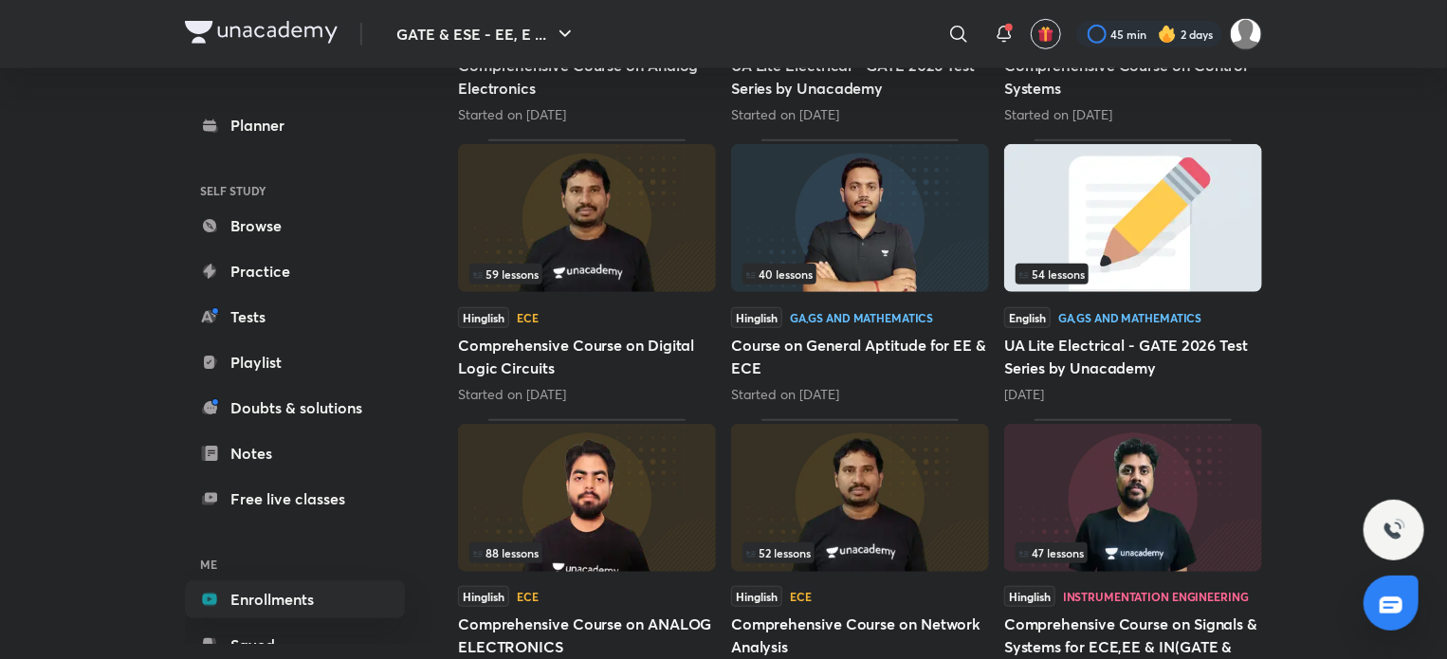
scroll to position [3, 0]
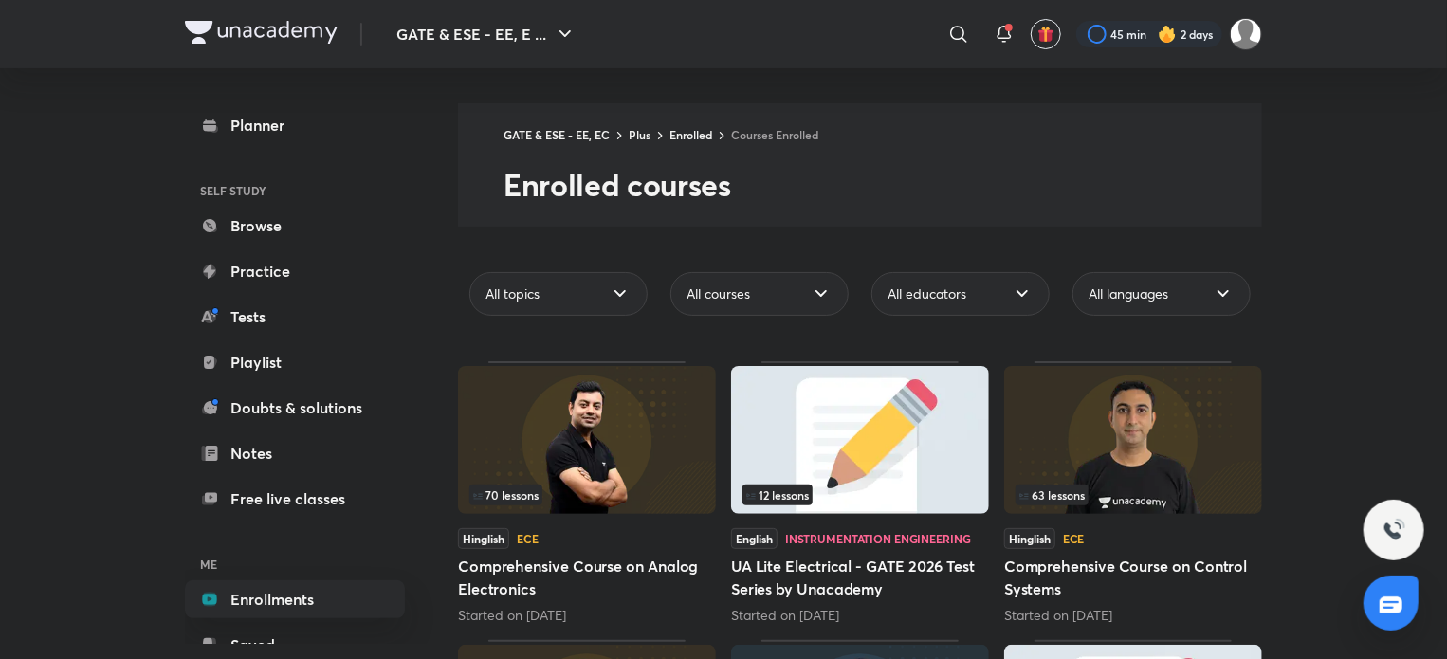
drag, startPoint x: 1448, startPoint y: 286, endPoint x: 1456, endPoint y: 390, distance: 103.7
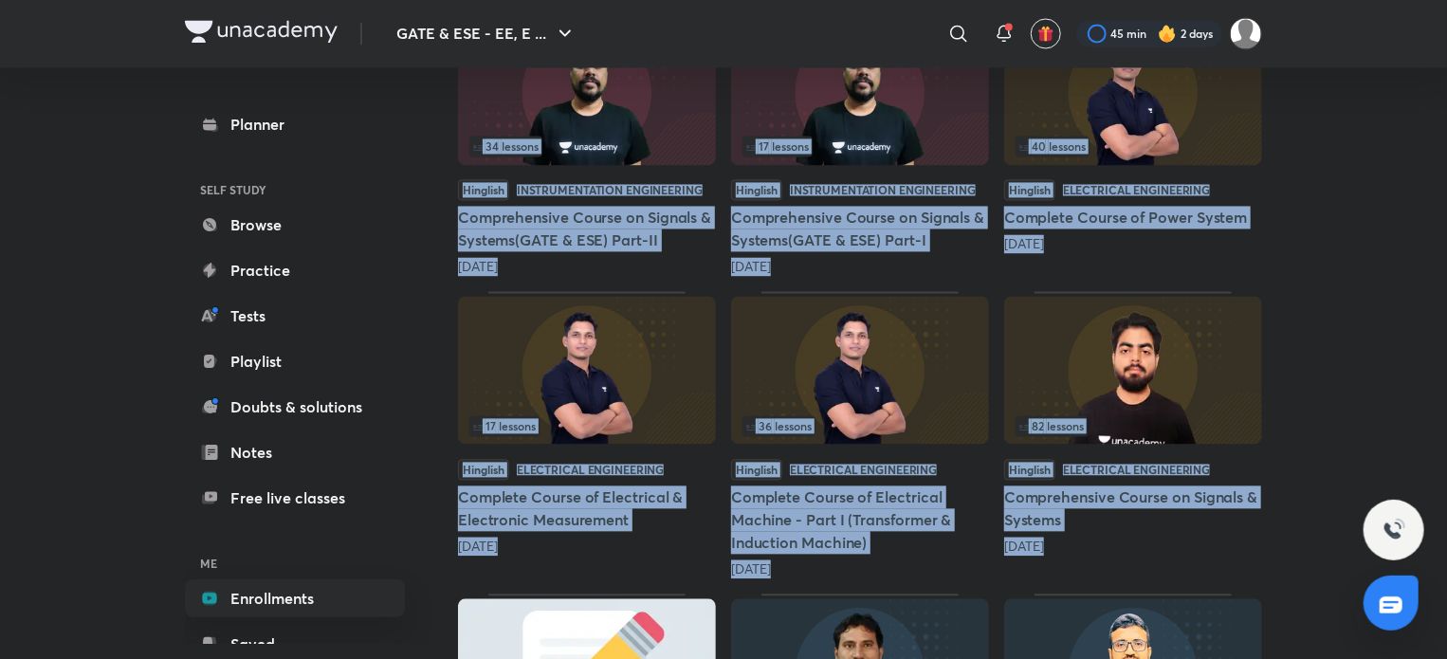
scroll to position [2044, 0]
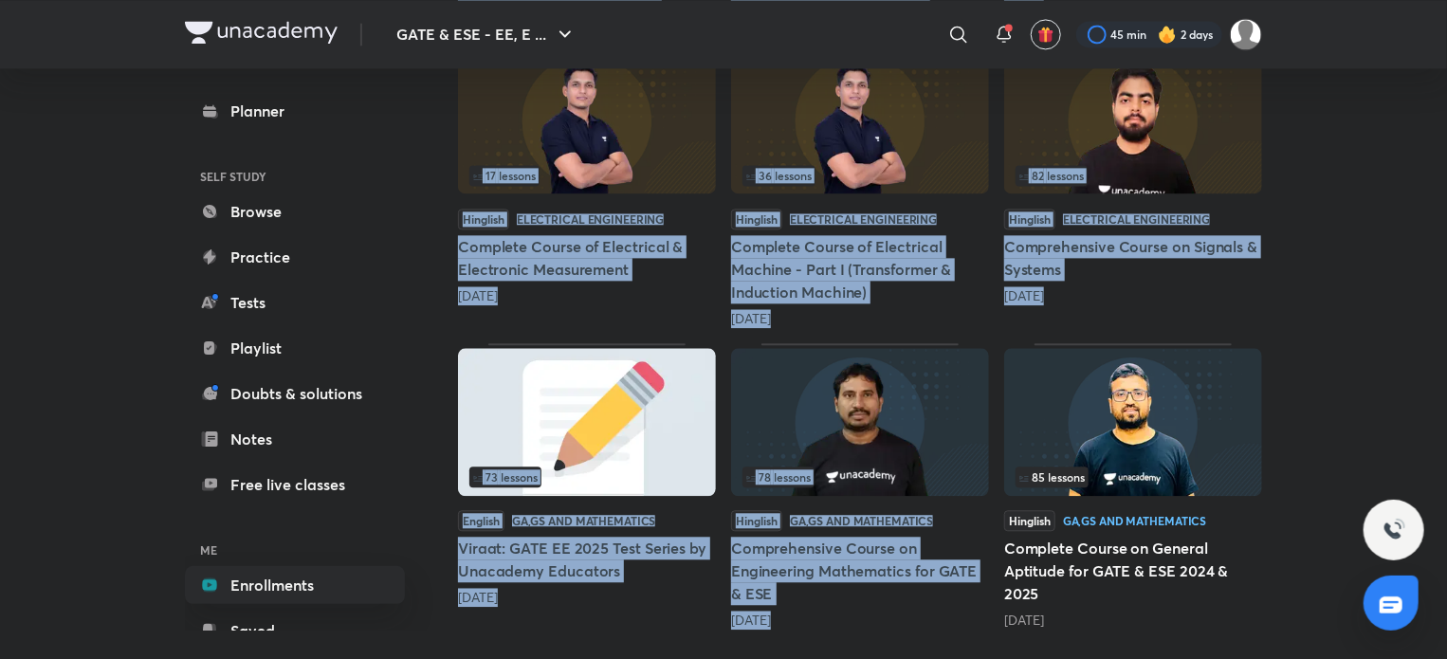
drag, startPoint x: 1444, startPoint y: 568, endPoint x: 1456, endPoint y: 614, distance: 46.9
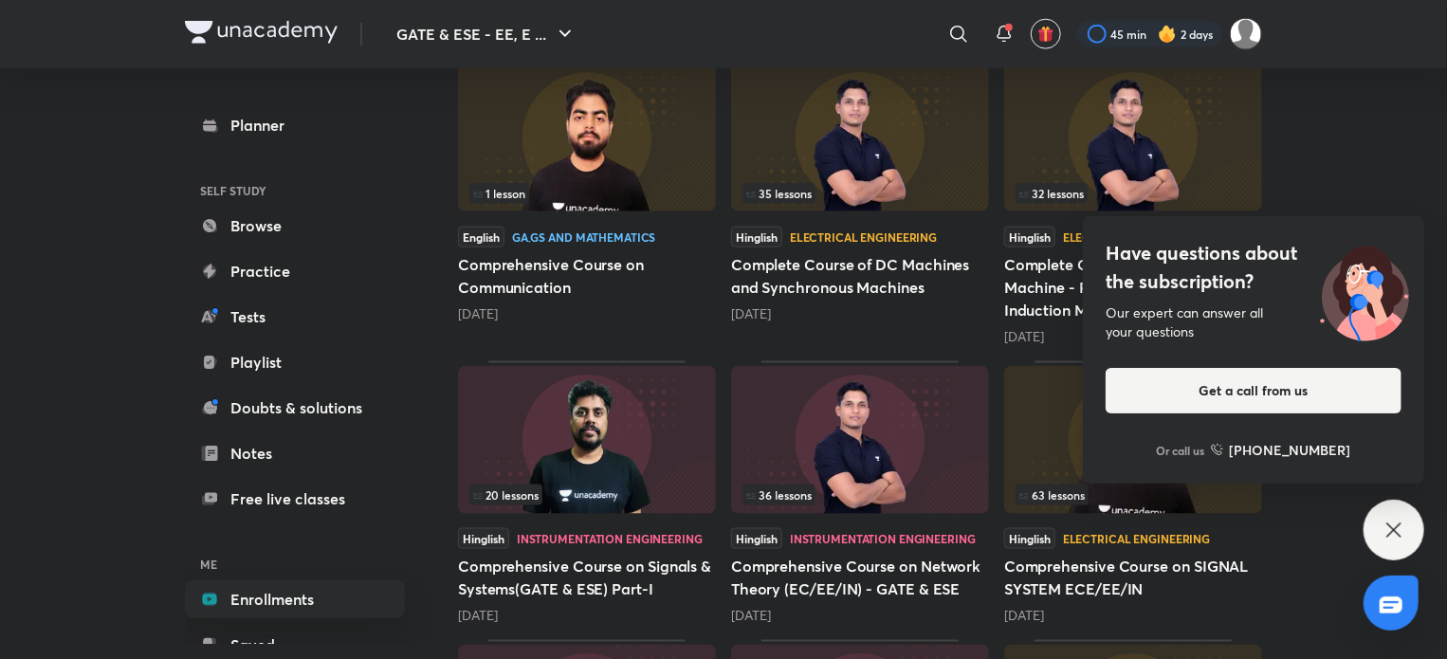
scroll to position [1166, 0]
click at [857, 426] on img at bounding box center [860, 439] width 258 height 148
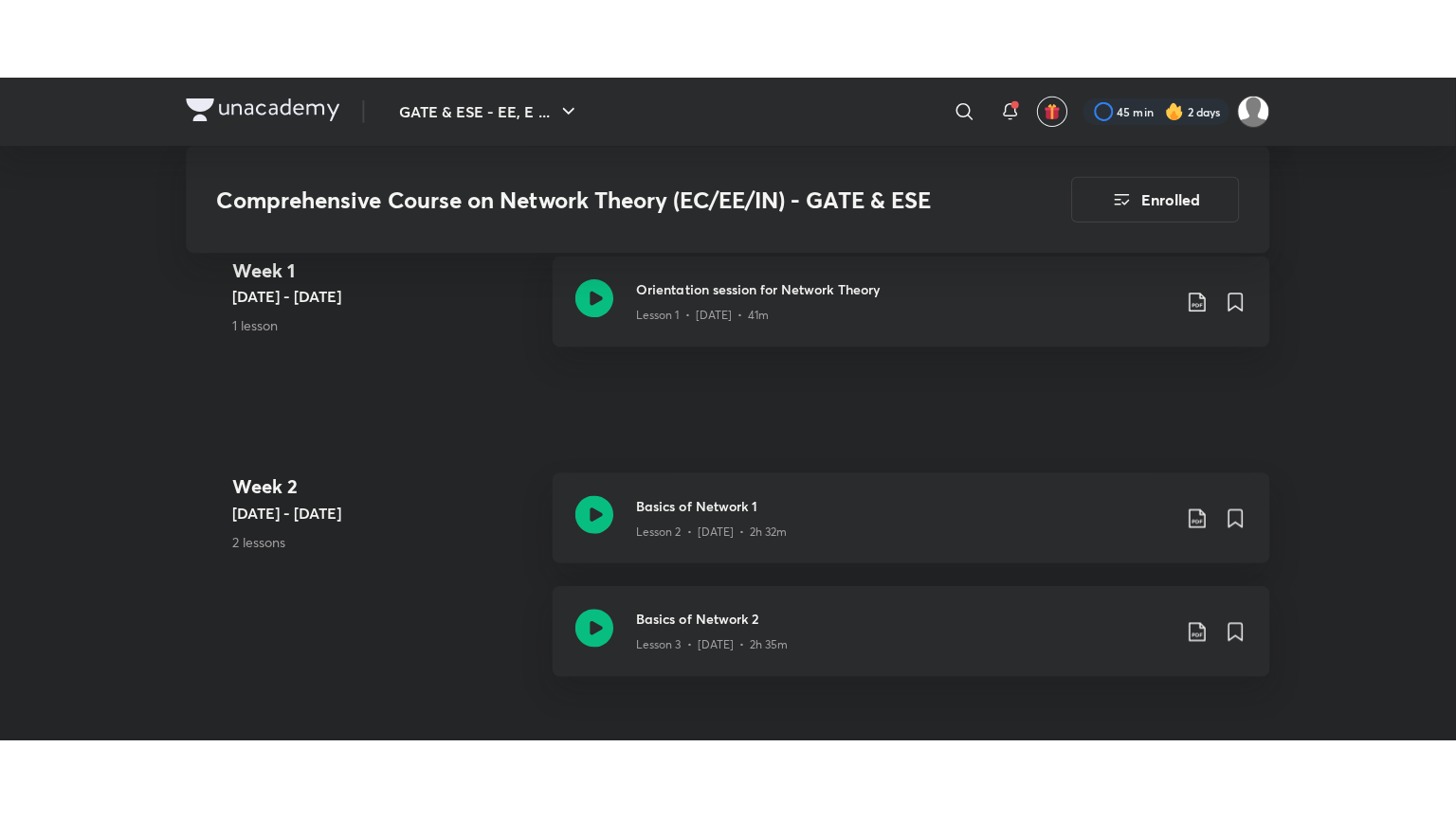
scroll to position [576, 0]
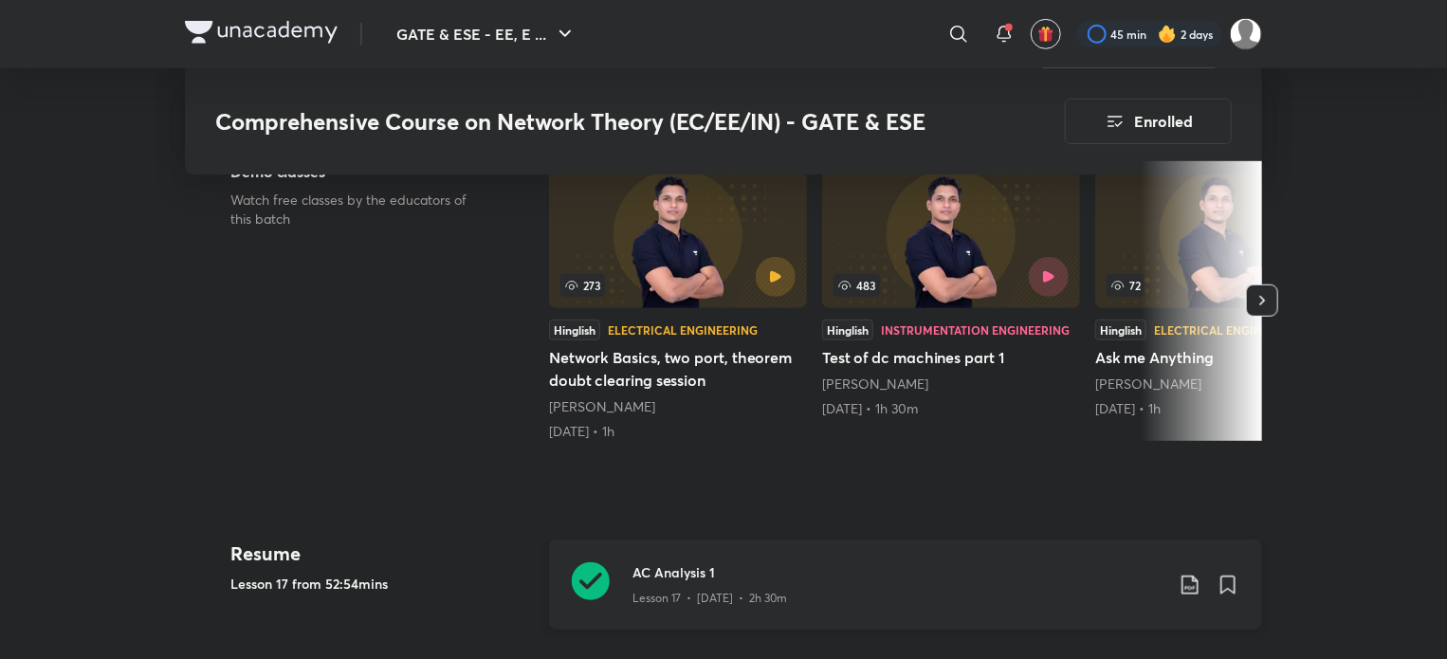
click at [865, 576] on h3 "AC Analysis 1" at bounding box center [898, 572] width 531 height 20
